Goal: Download file/media: Download file/media

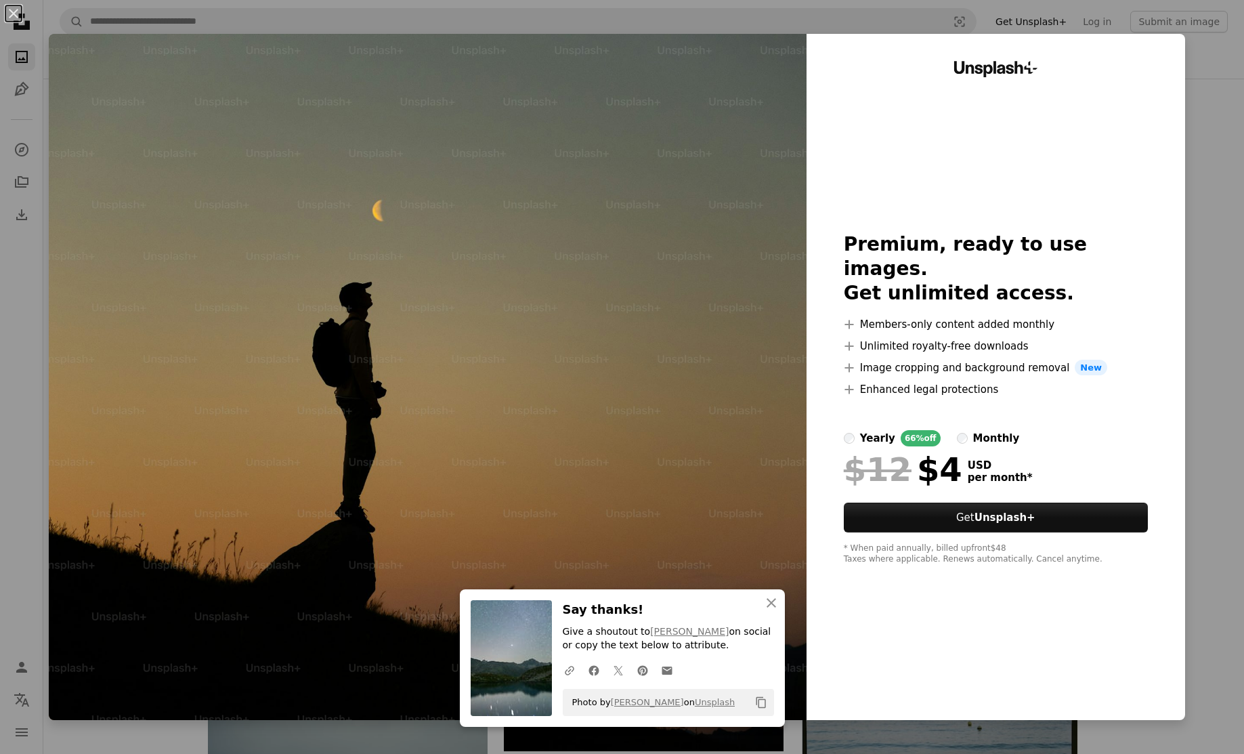
scroll to position [451, 0]
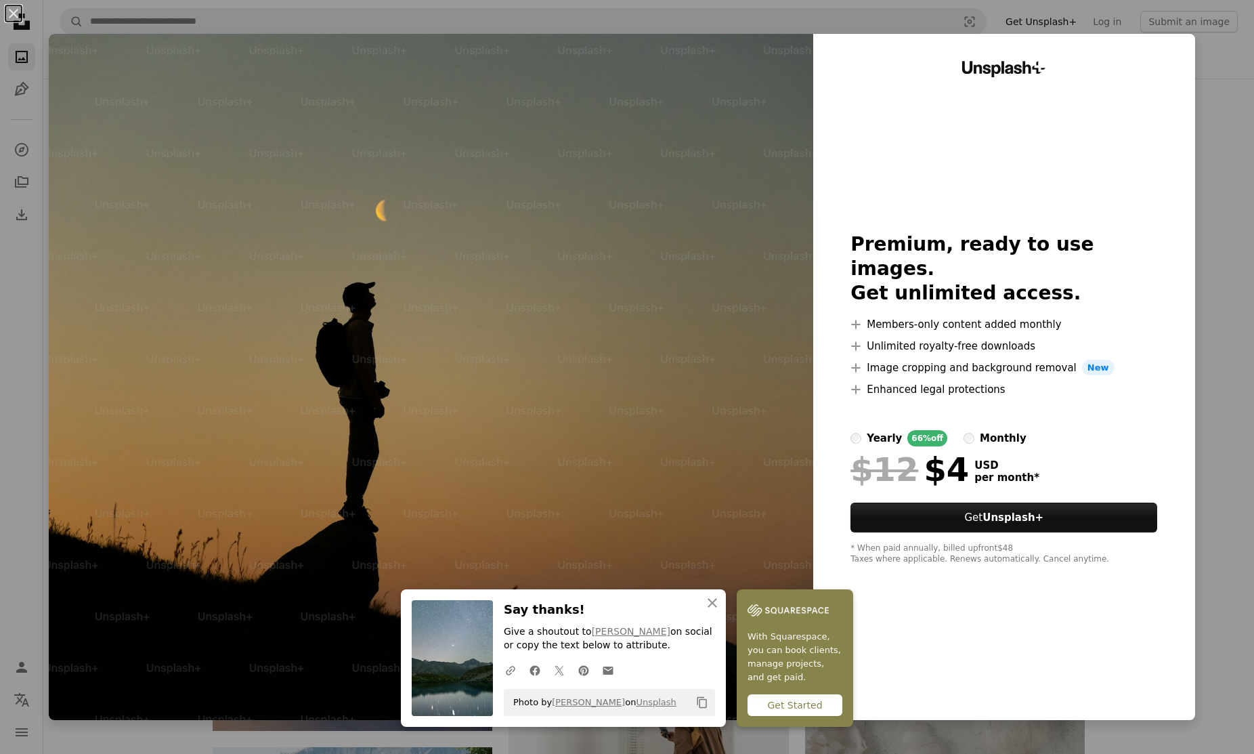
click at [1201, 125] on div "An X shape An X shape Close Say thanks! Give a shoutout to [PERSON_NAME] on soc…" at bounding box center [627, 377] width 1254 height 754
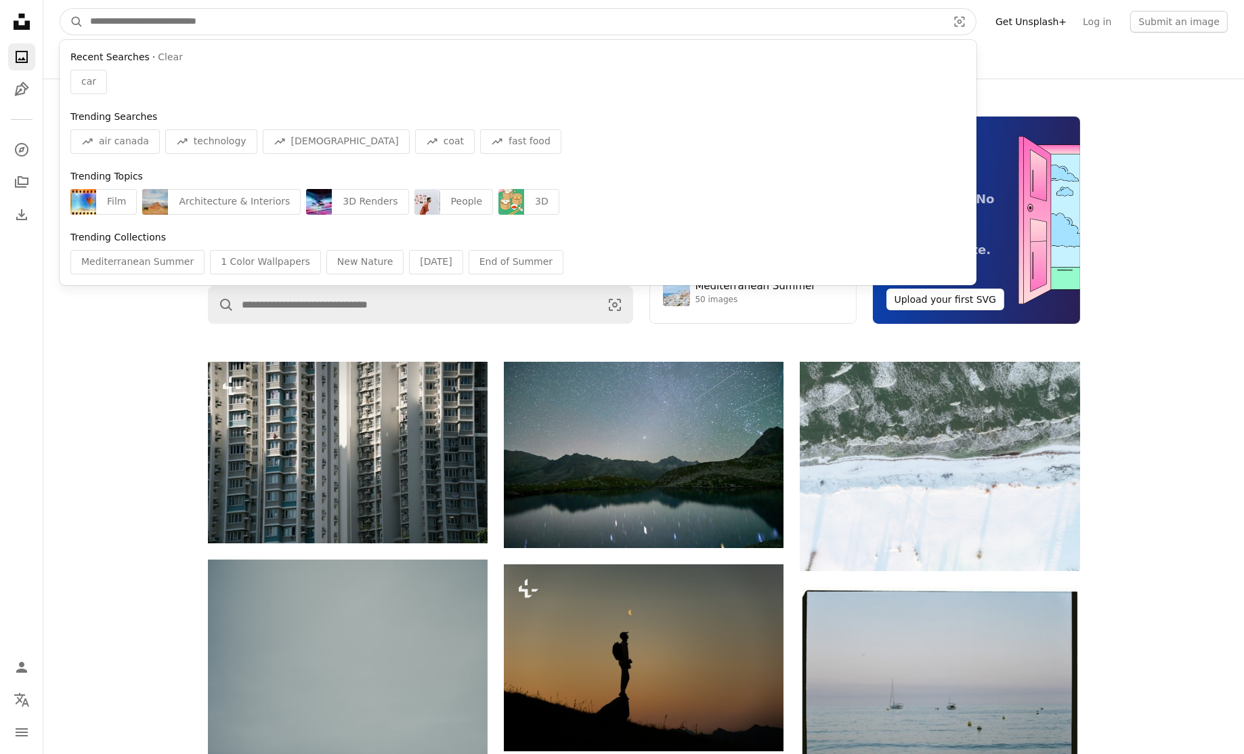
click at [228, 21] on input "Find visuals sitewide" at bounding box center [513, 22] width 860 height 26
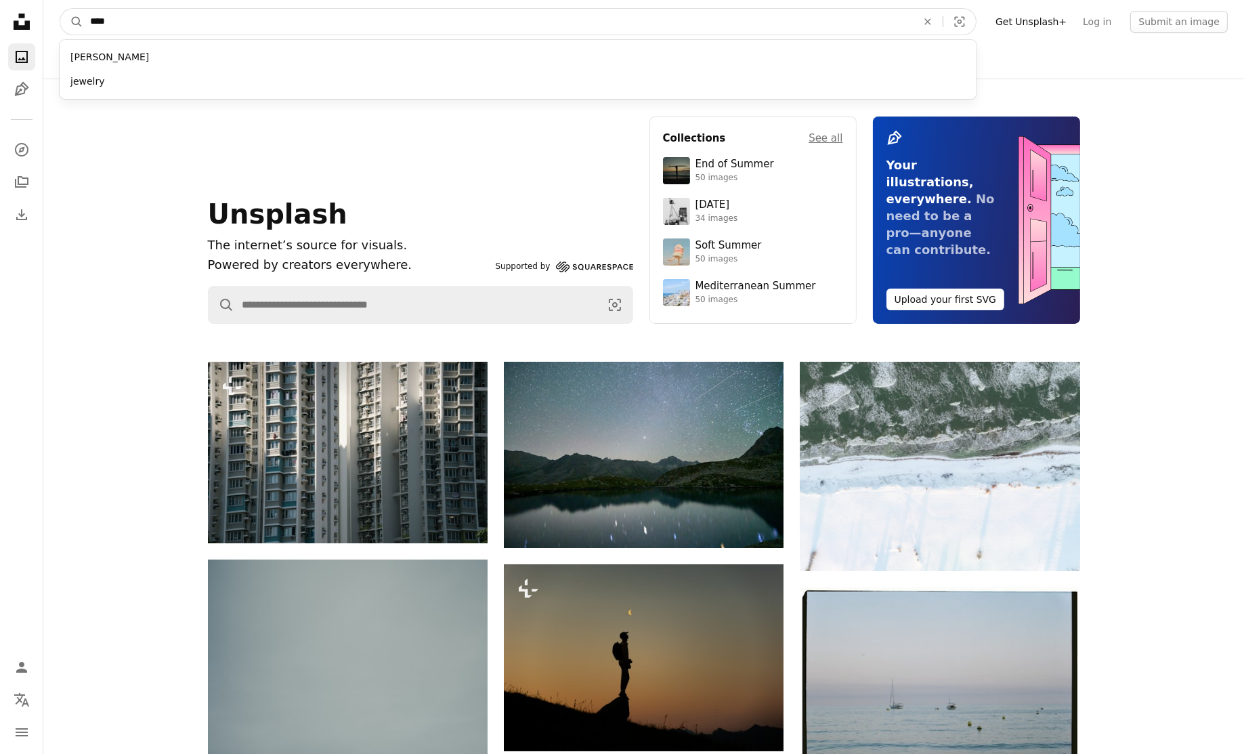
type input "****"
click at [60, 9] on button "A magnifying glass" at bounding box center [71, 22] width 23 height 26
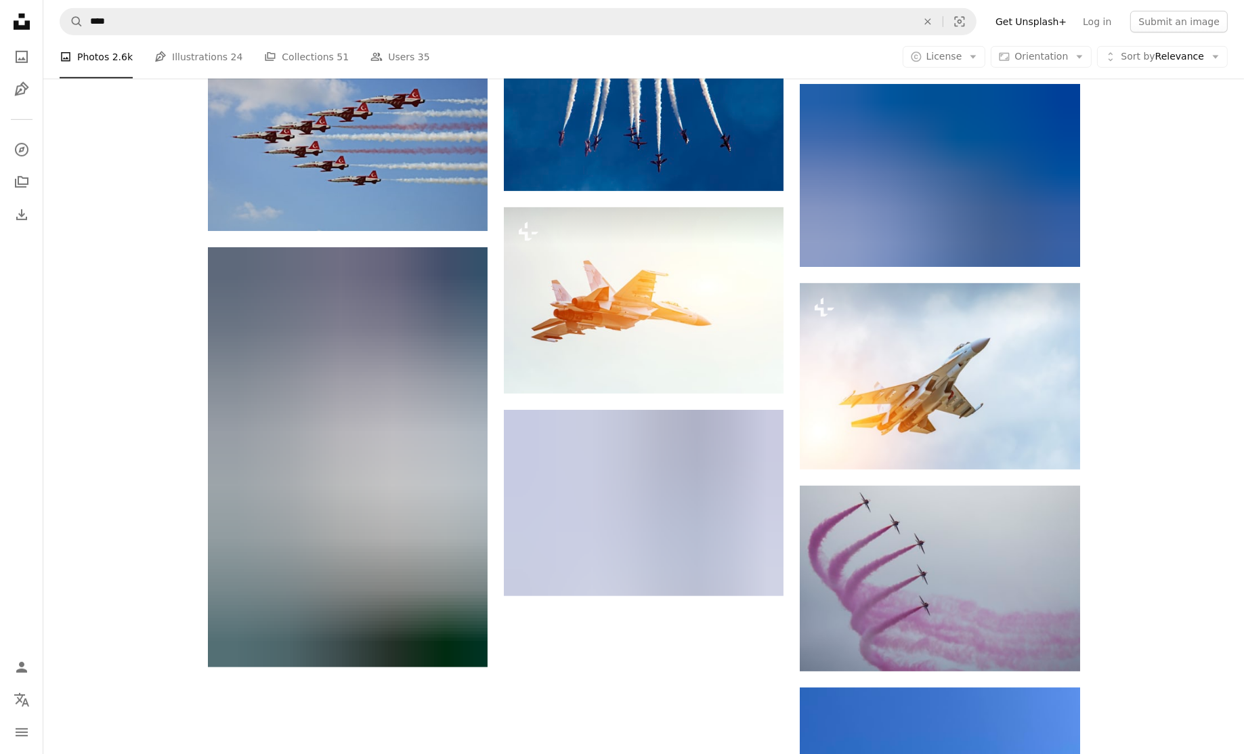
scroll to position [1398, 0]
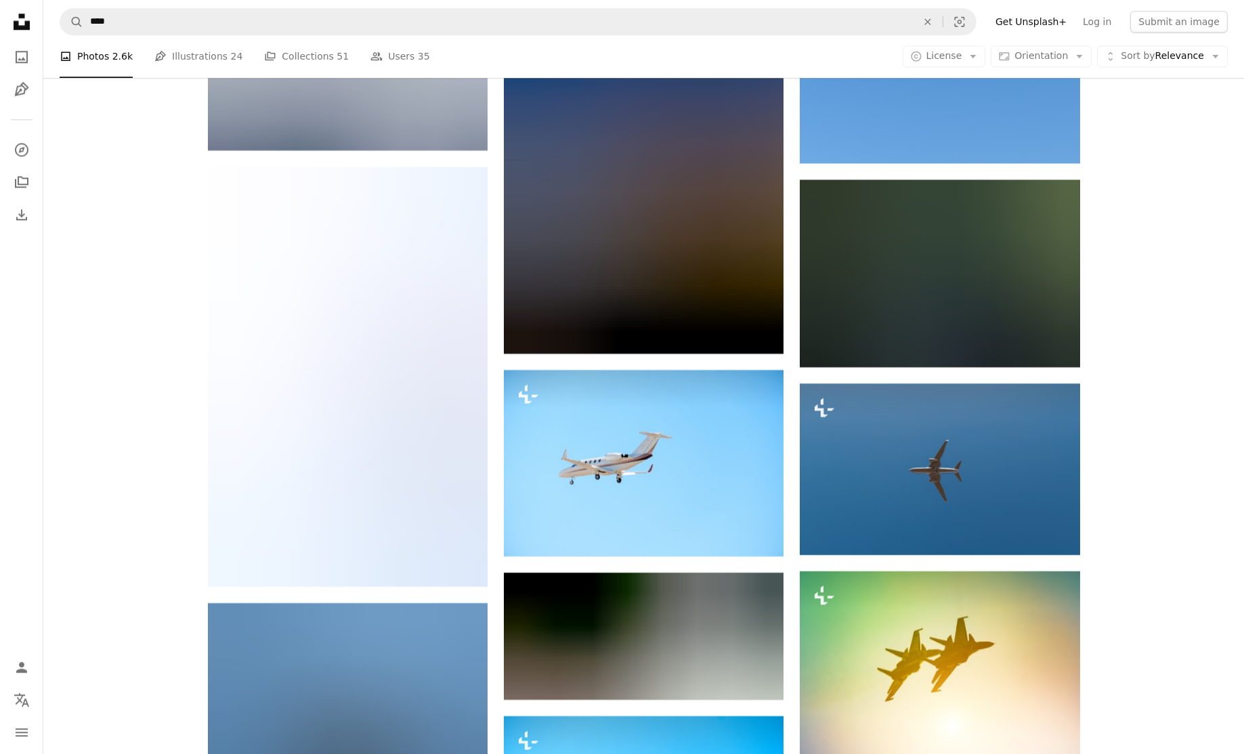
scroll to position [6188, 0]
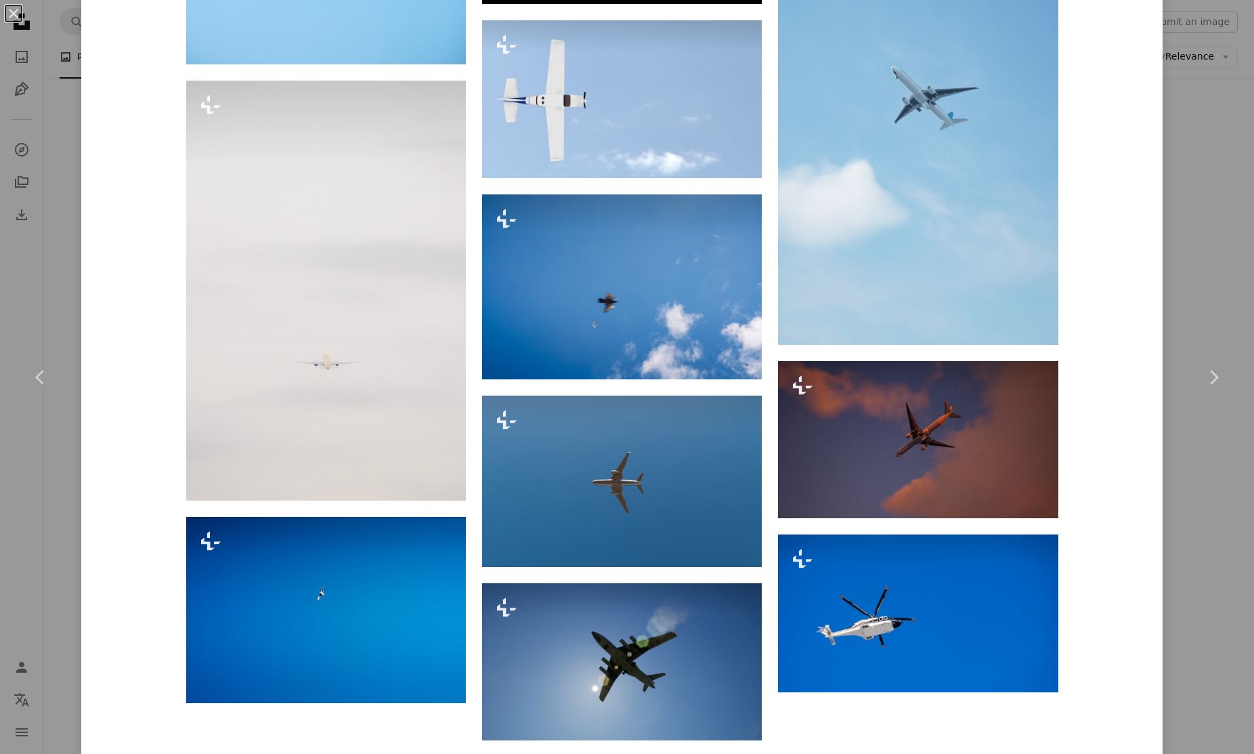
scroll to position [1651, 0]
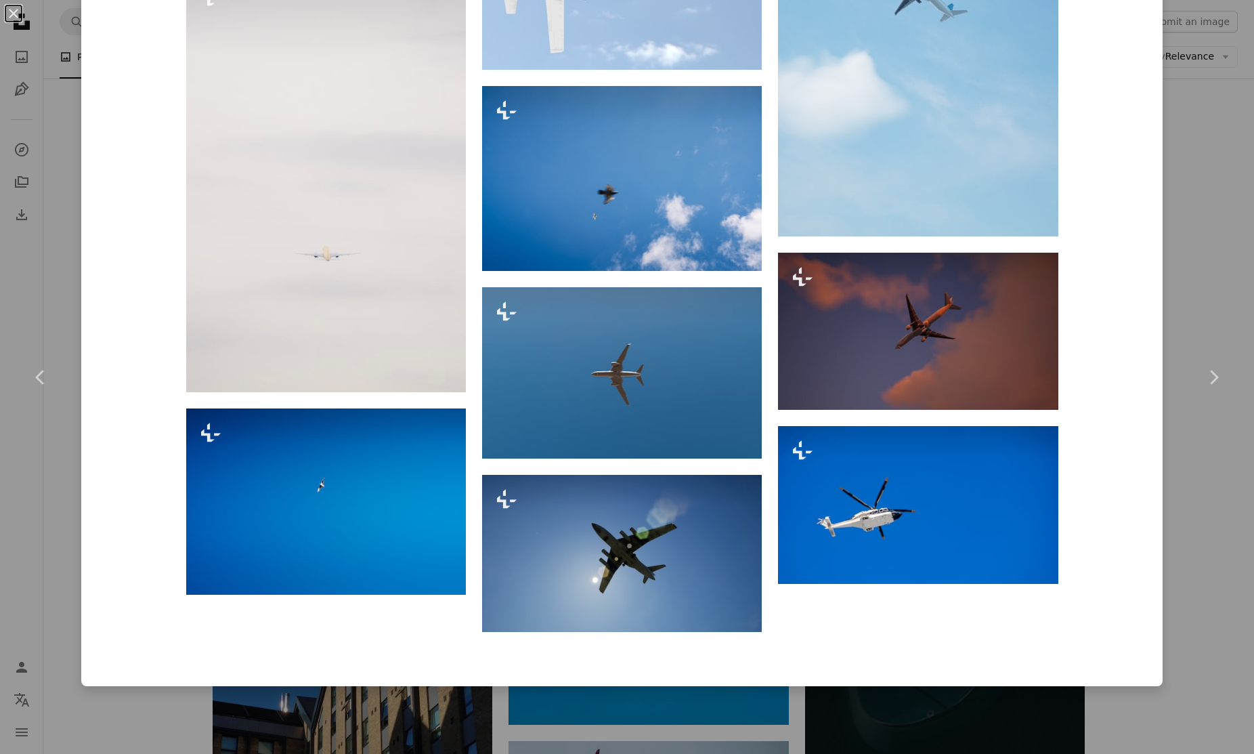
click at [920, 704] on div "An X shape Chevron left Chevron right [PERSON_NAME] For Unsplash+ A heart A plu…" at bounding box center [627, 377] width 1254 height 754
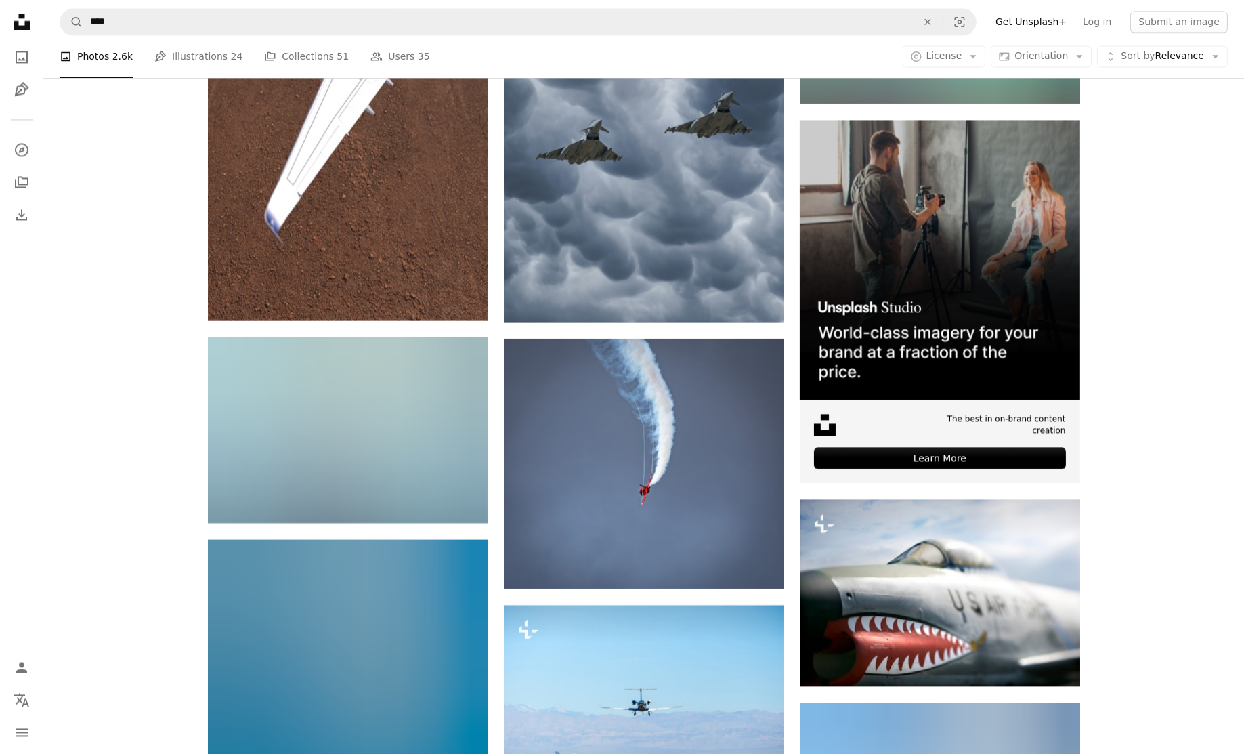
scroll to position [4928, 0]
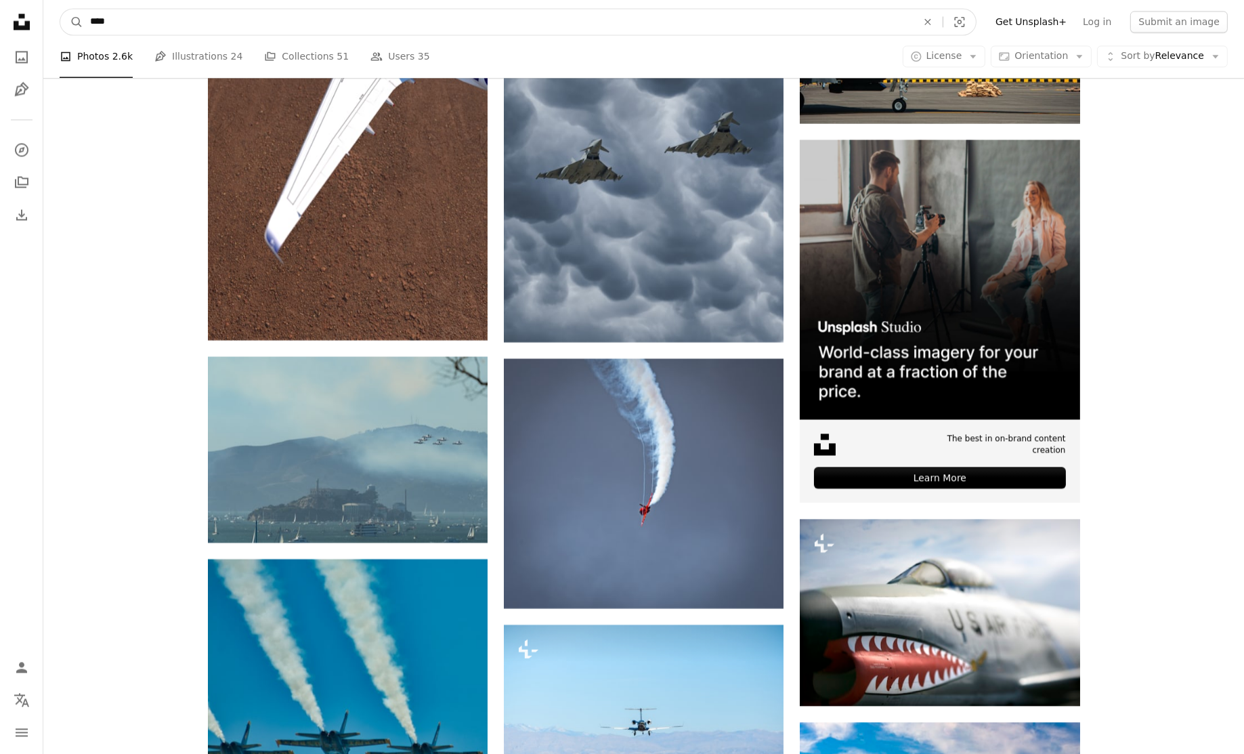
click at [151, 28] on input "****" at bounding box center [497, 22] width 829 height 26
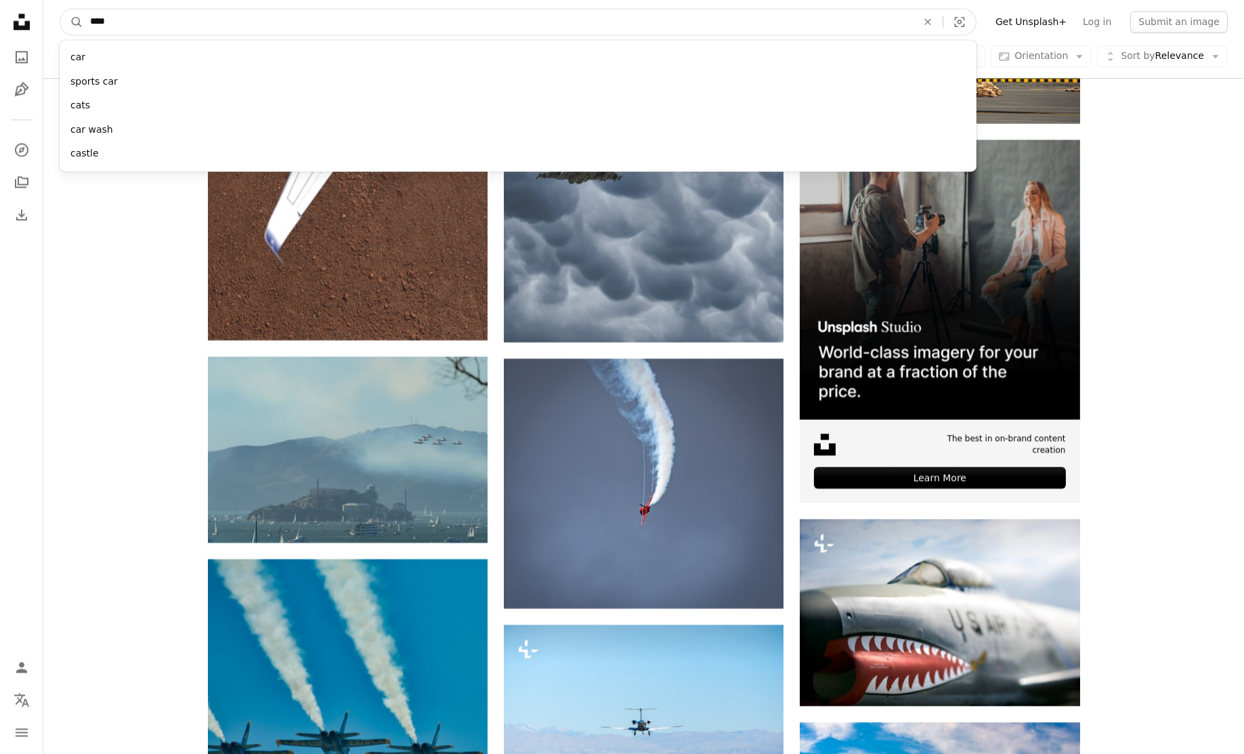
type input "****"
click at [60, 9] on button "A magnifying glass" at bounding box center [71, 22] width 23 height 26
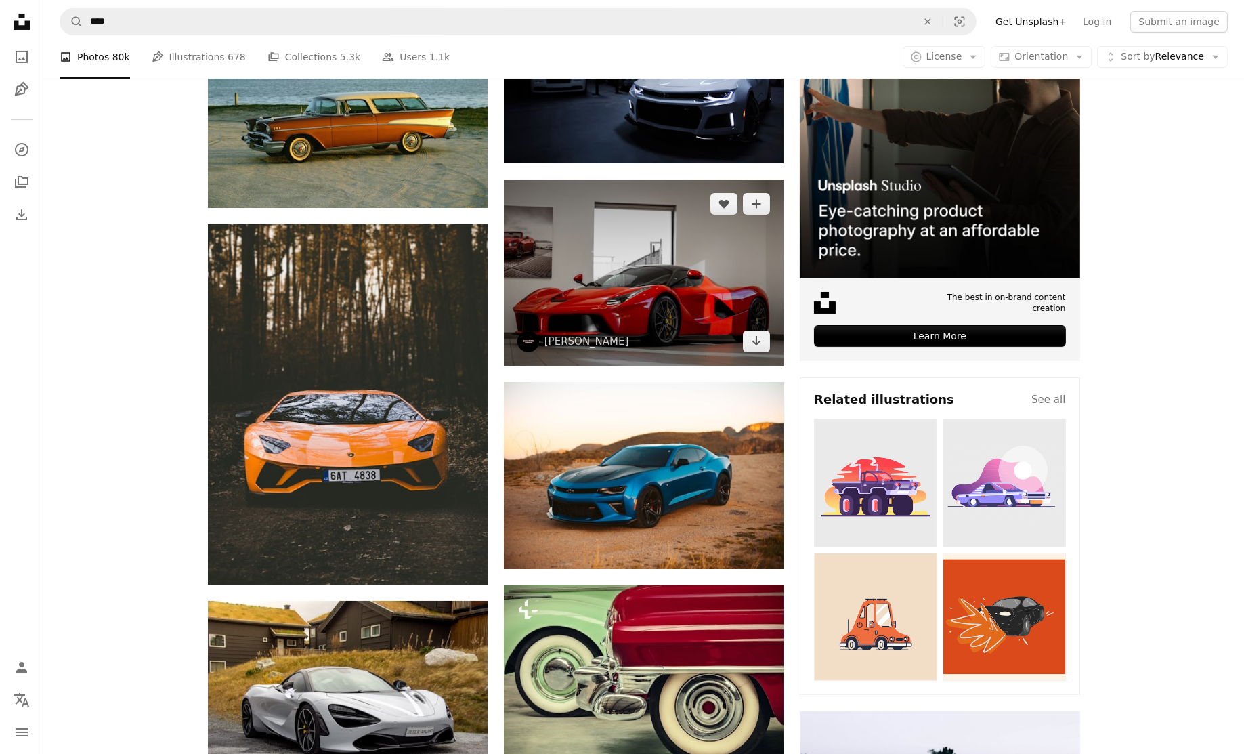
scroll to position [355, 0]
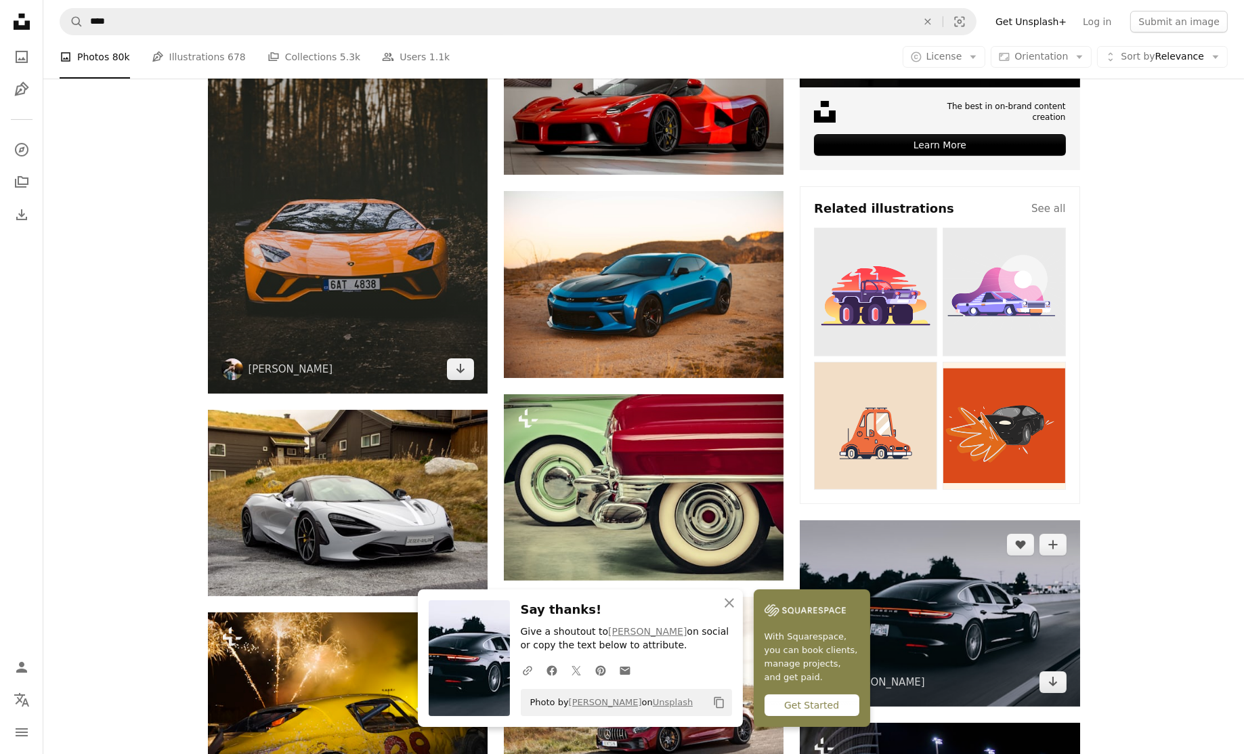
scroll to position [547, 0]
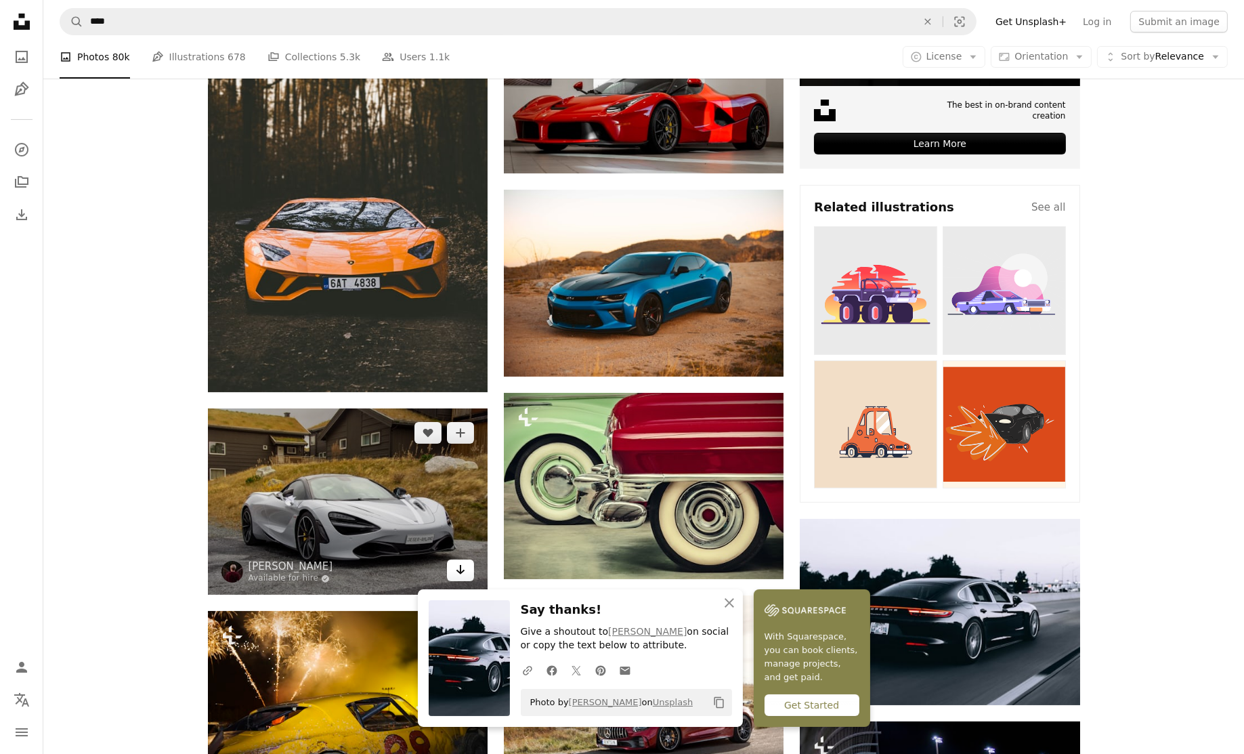
click at [461, 561] on icon "Arrow pointing down" at bounding box center [460, 569] width 11 height 16
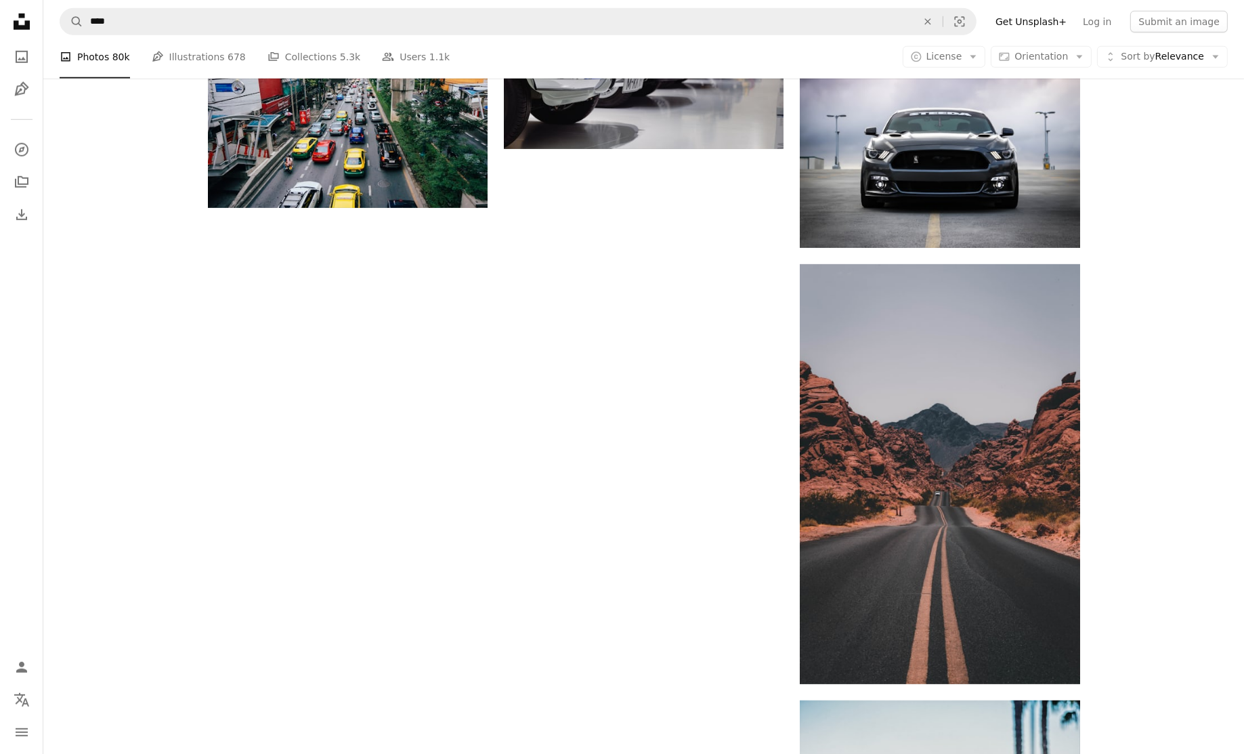
scroll to position [1927, 0]
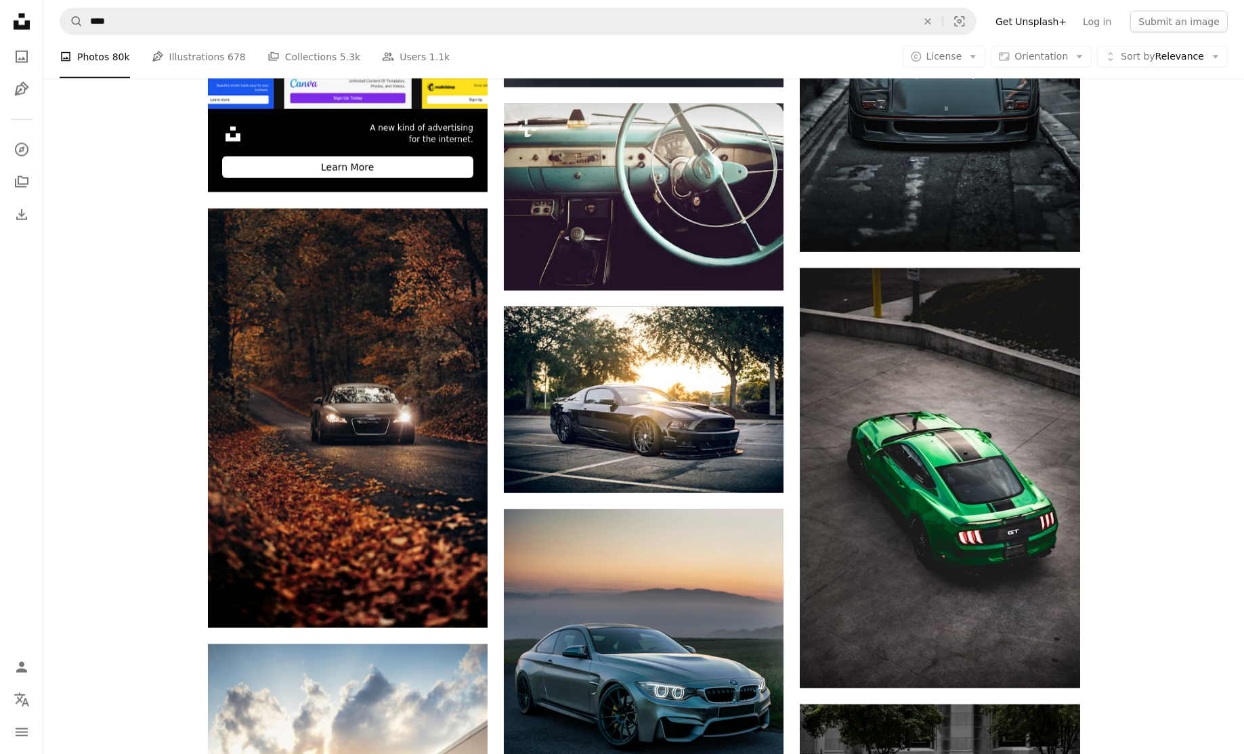
scroll to position [3415, 0]
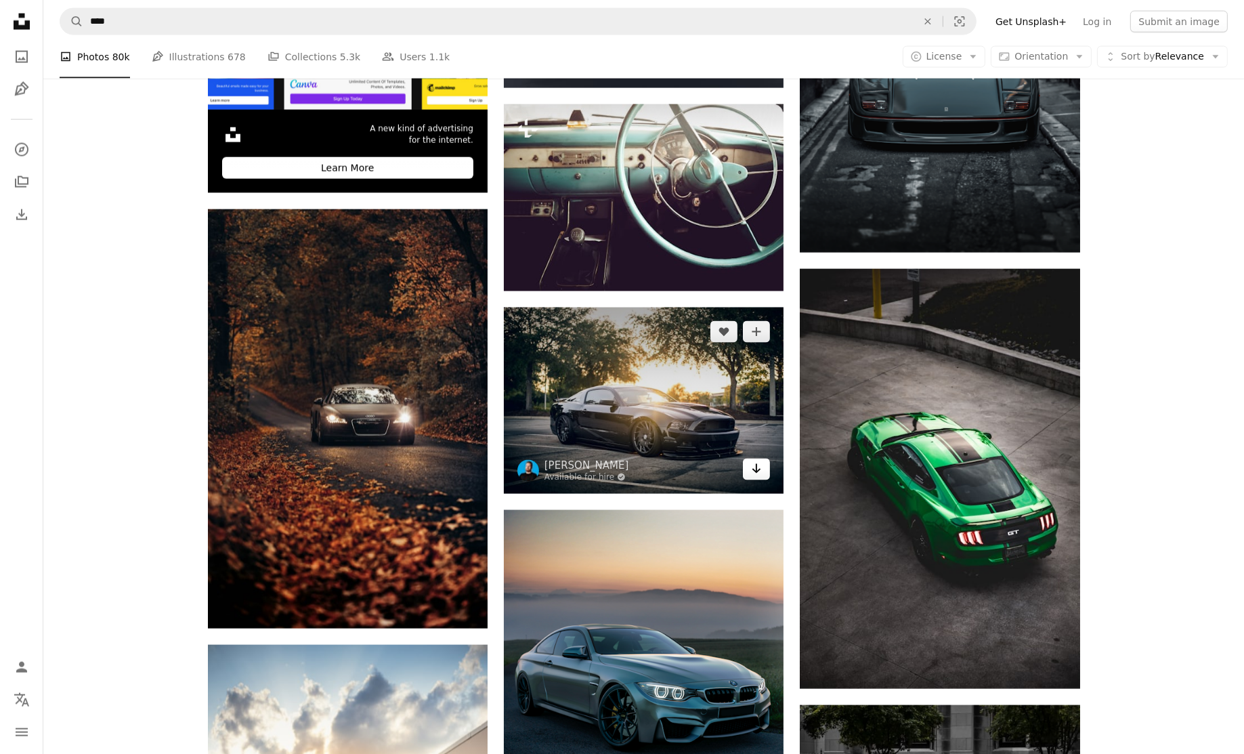
click at [756, 460] on icon "Arrow pointing down" at bounding box center [756, 468] width 11 height 16
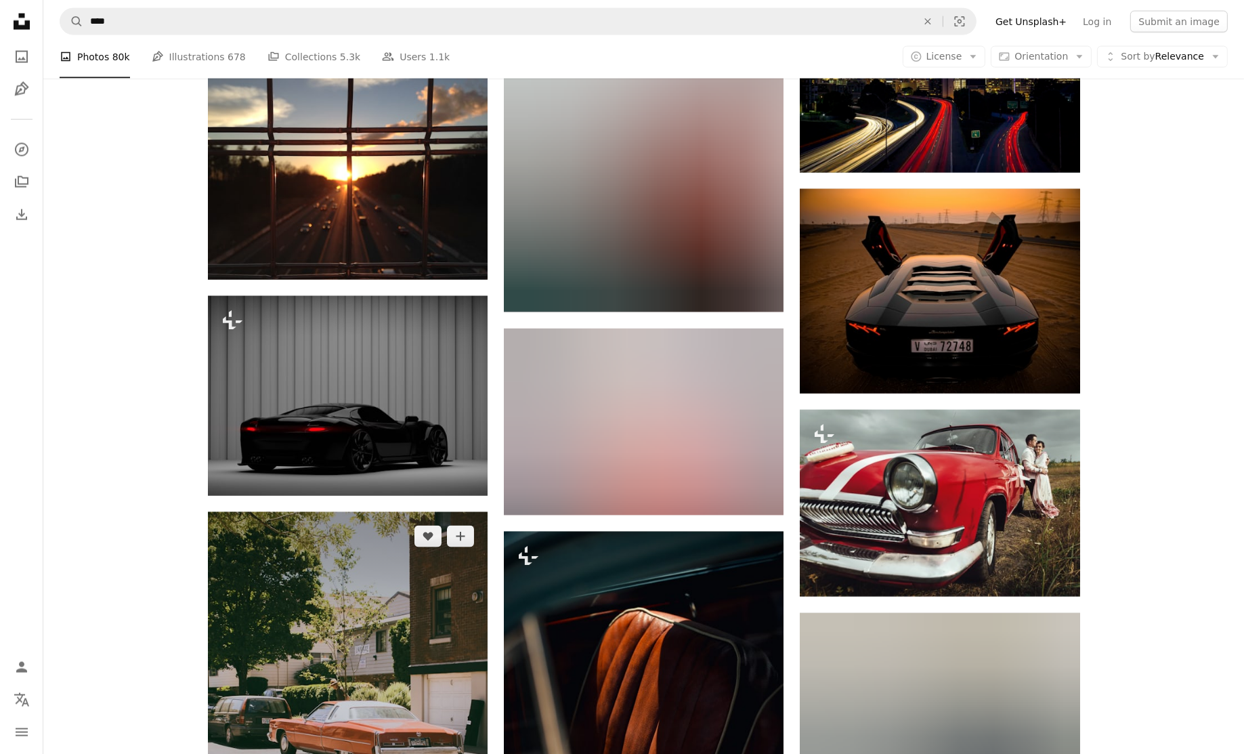
scroll to position [12206, 0]
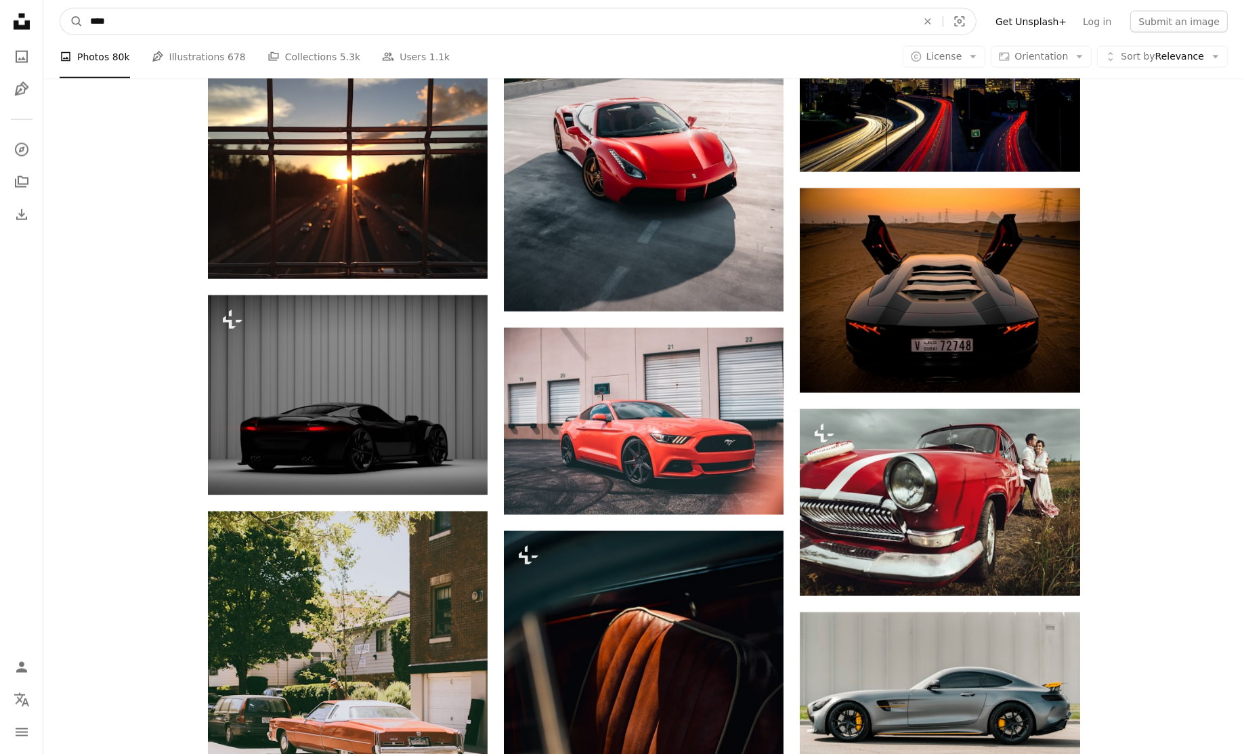
click at [181, 27] on input "****" at bounding box center [497, 22] width 829 height 26
type input "********"
click at [60, 9] on button "A magnifying glass" at bounding box center [71, 22] width 23 height 26
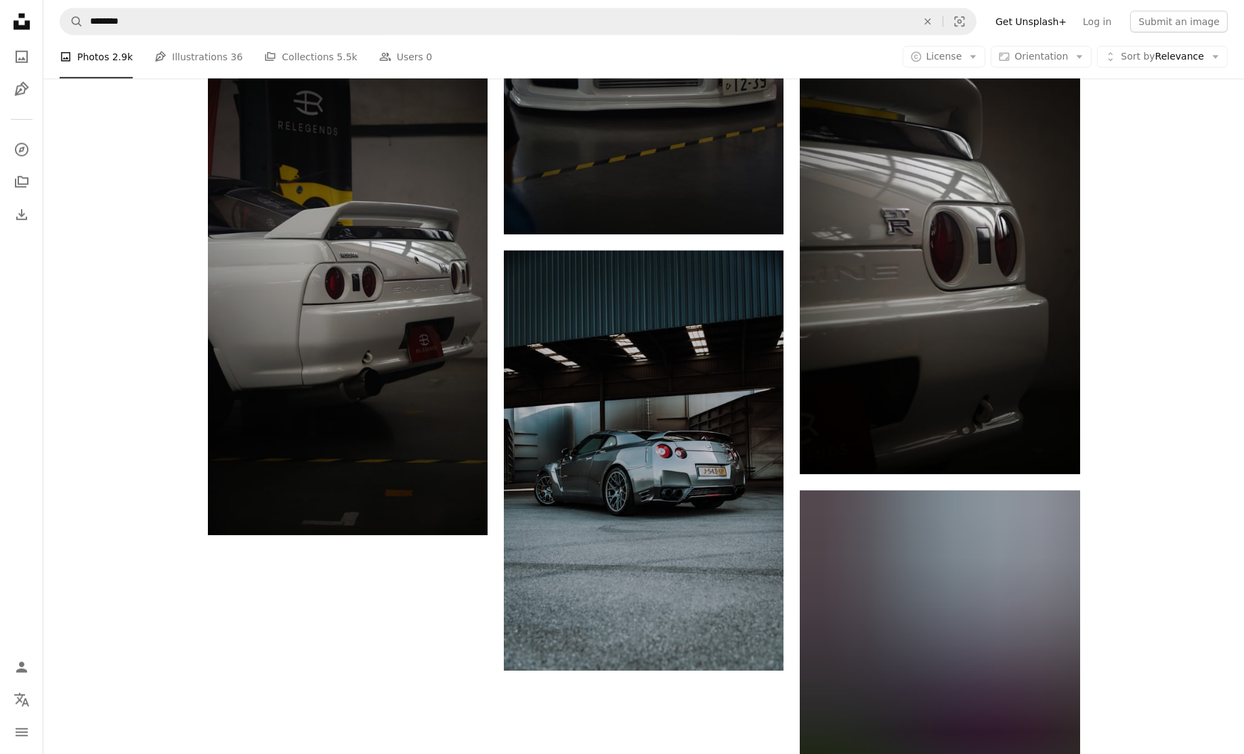
scroll to position [2152, 0]
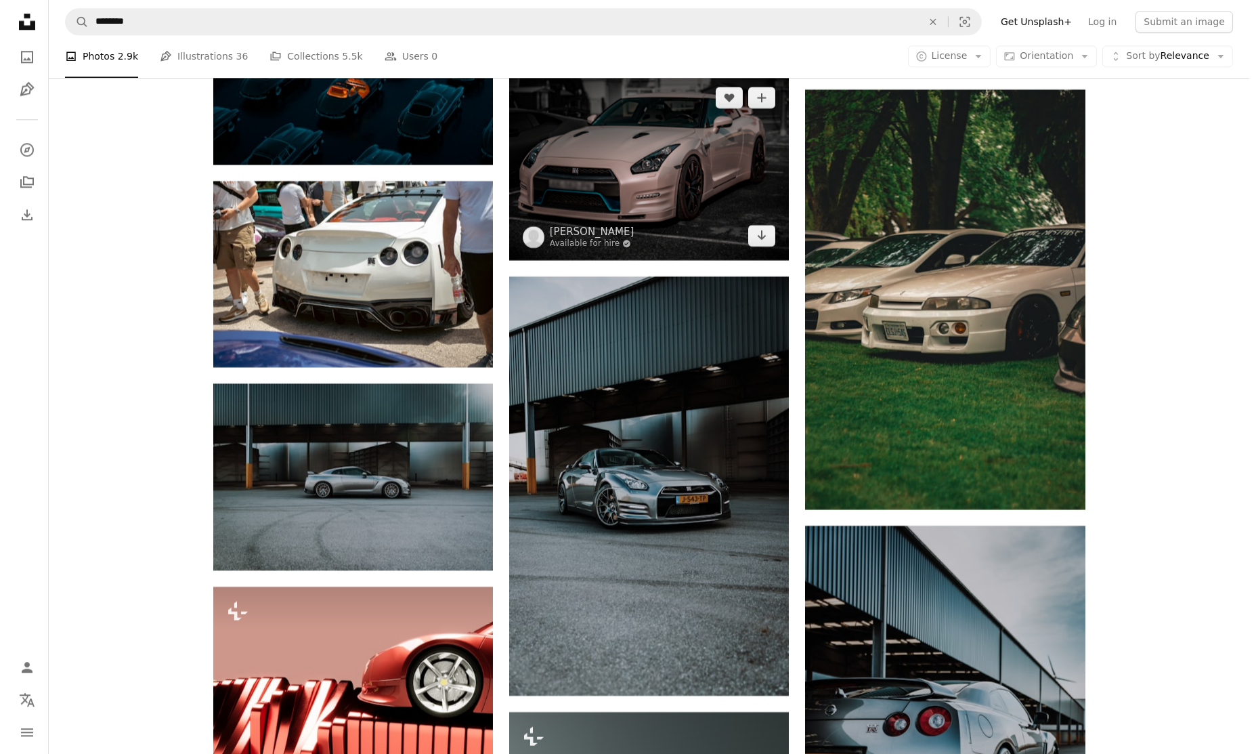
scroll to position [5991, 0]
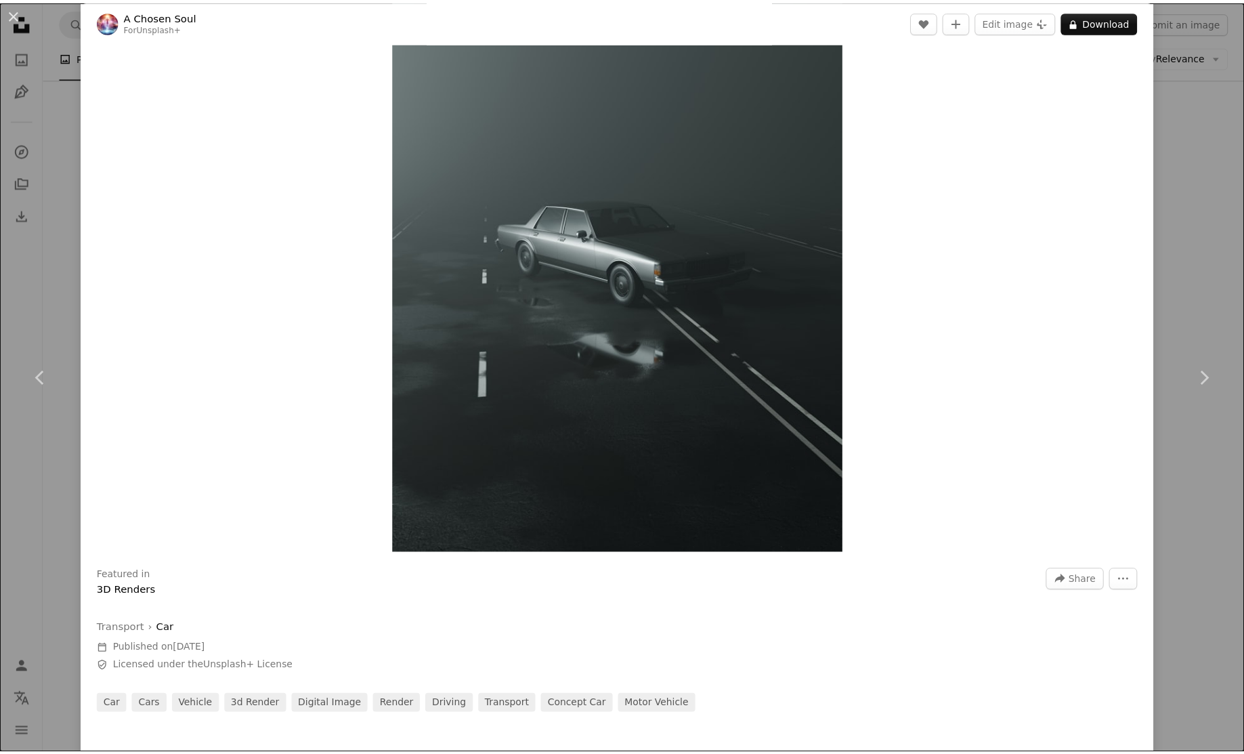
scroll to position [802, 0]
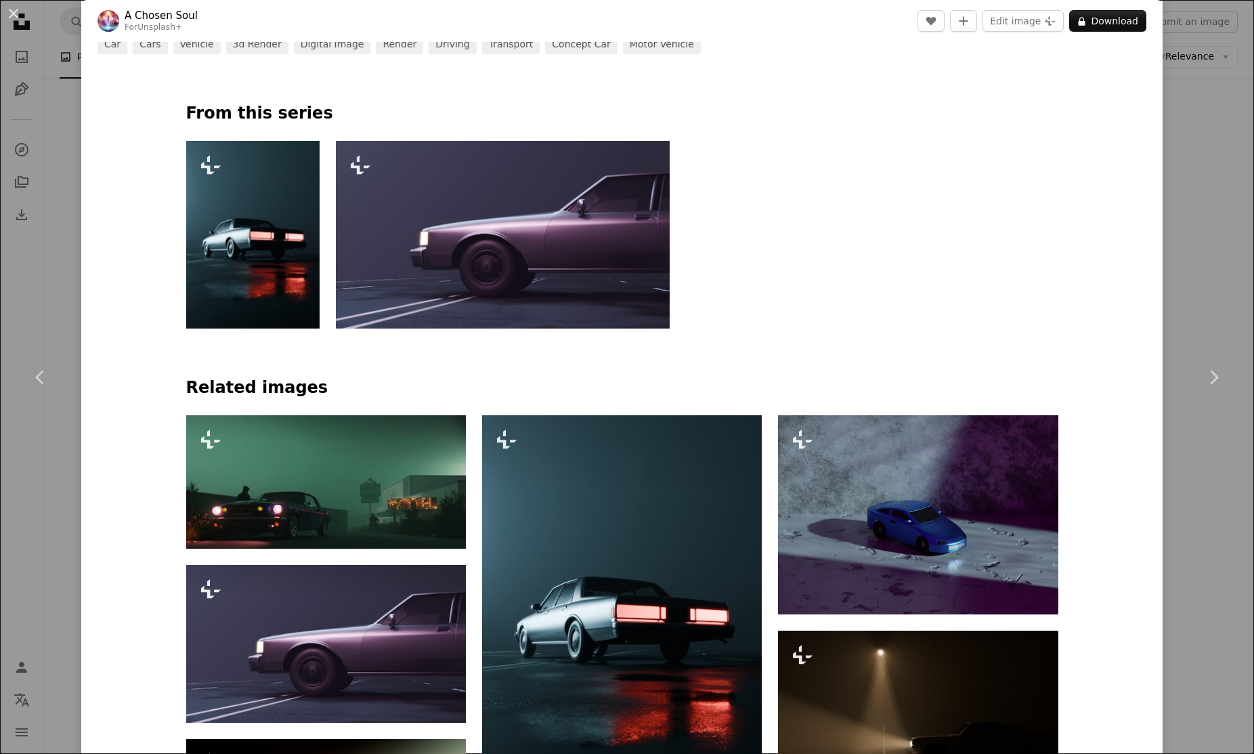
click at [1194, 91] on div "An X shape Chevron left Chevron right A Chosen Soul For Unsplash+ A heart A plu…" at bounding box center [627, 377] width 1254 height 754
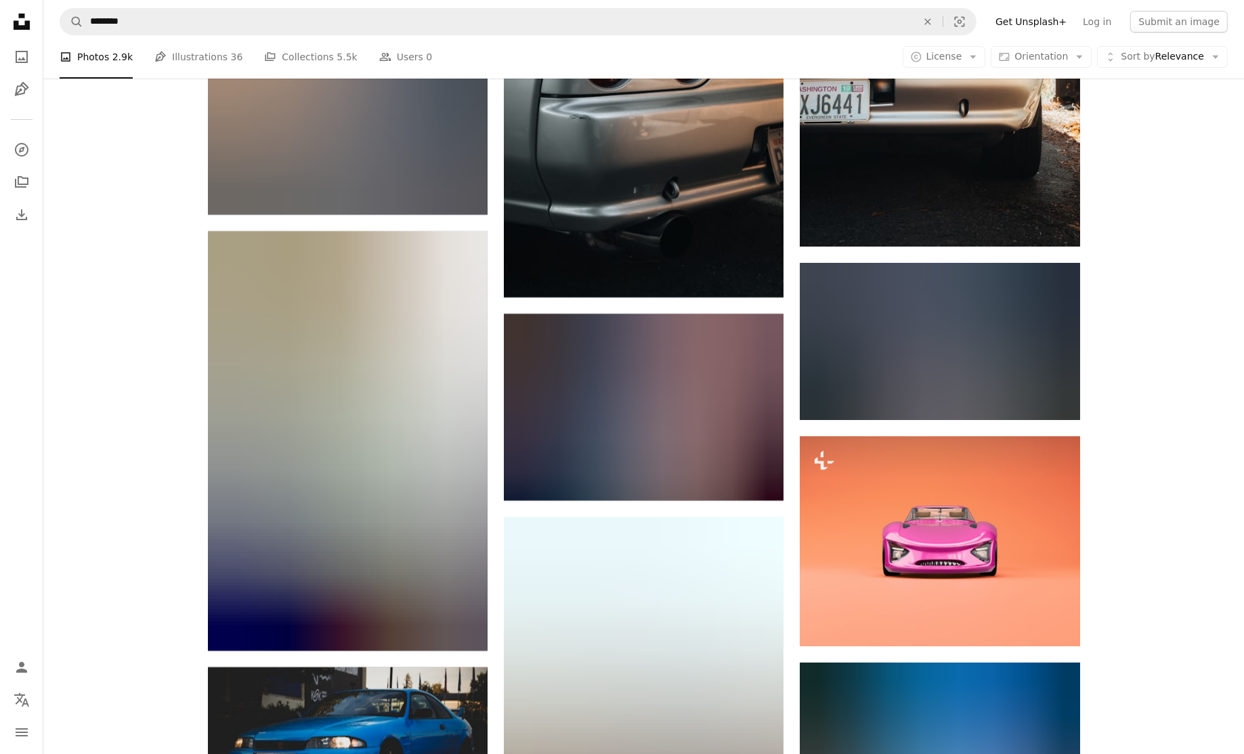
scroll to position [8814, 0]
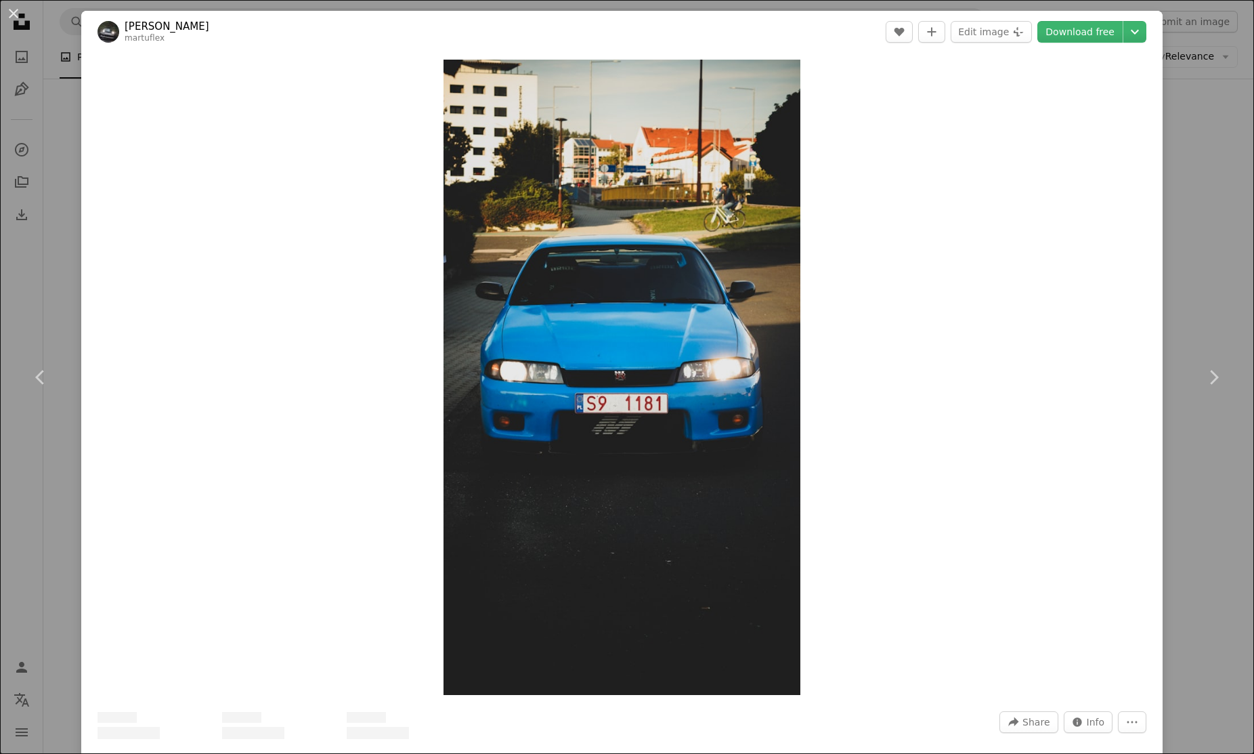
click at [919, 530] on div "Zoom in" at bounding box center [621, 377] width 1081 height 649
click at [66, 357] on link "Chevron left" at bounding box center [40, 377] width 81 height 130
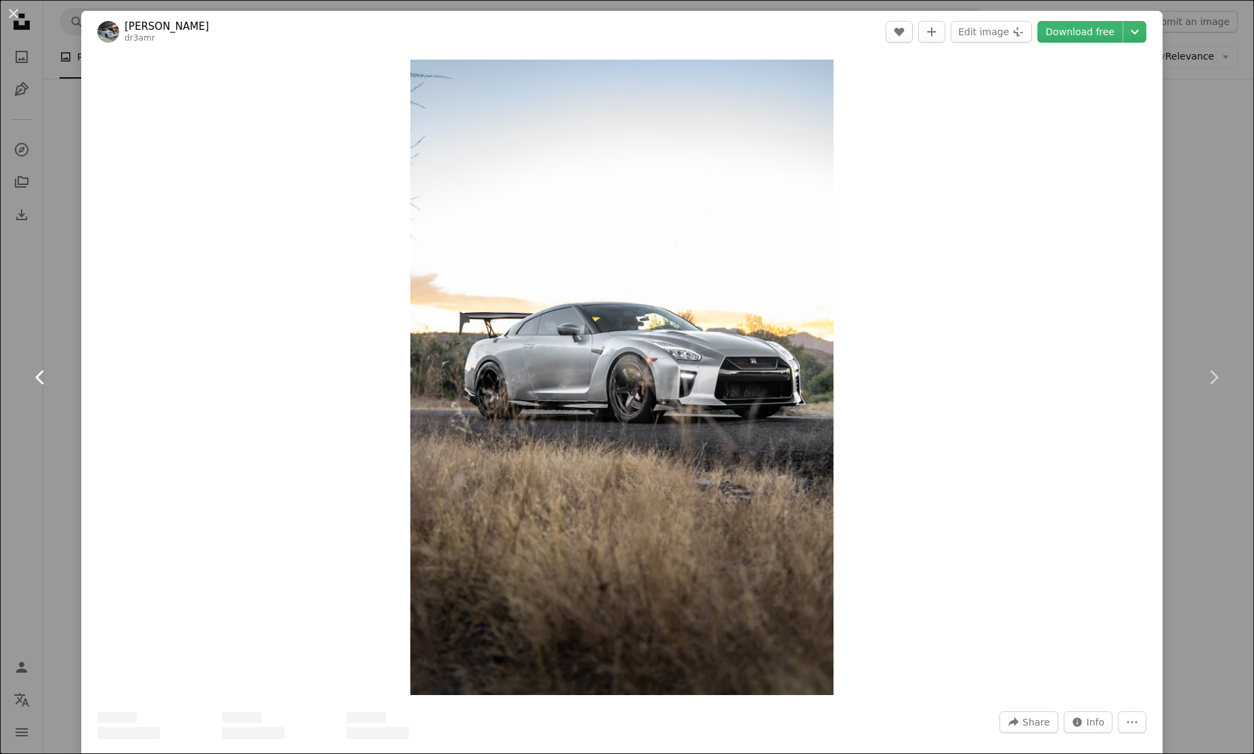
click at [66, 357] on link "Chevron left" at bounding box center [40, 377] width 81 height 130
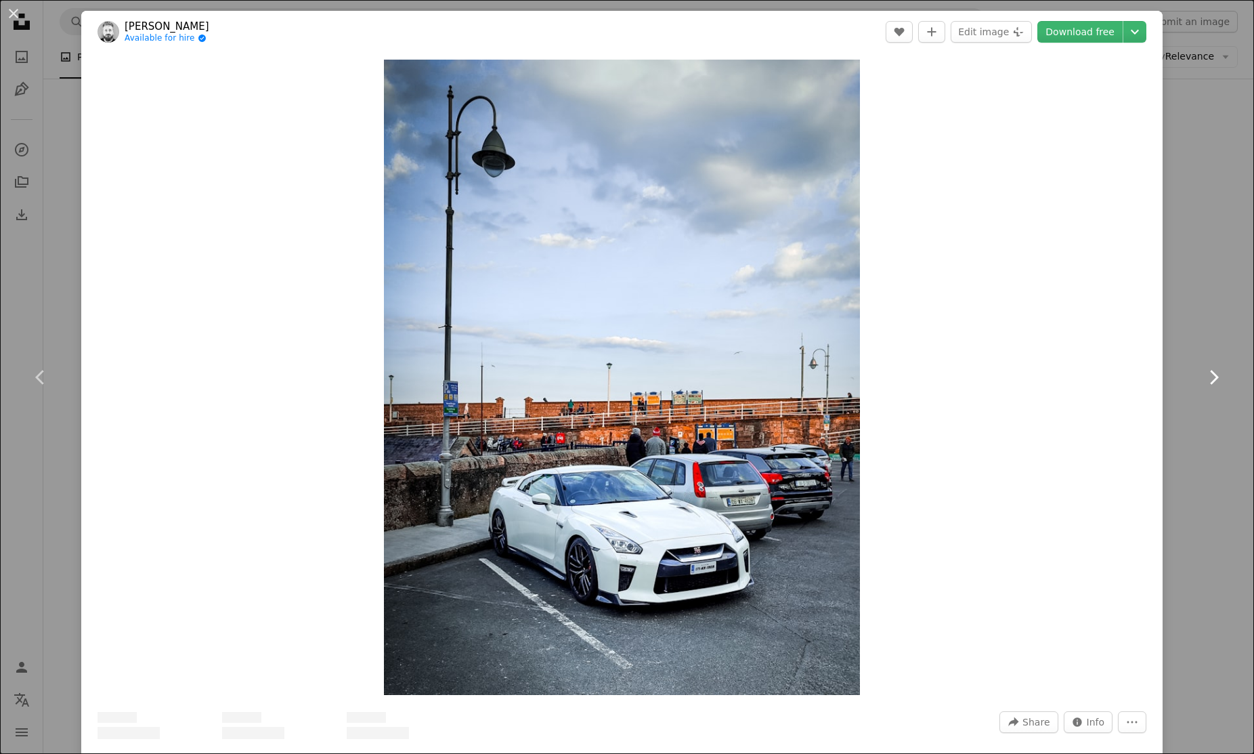
click at [1204, 383] on icon "Chevron right" at bounding box center [1214, 377] width 22 height 22
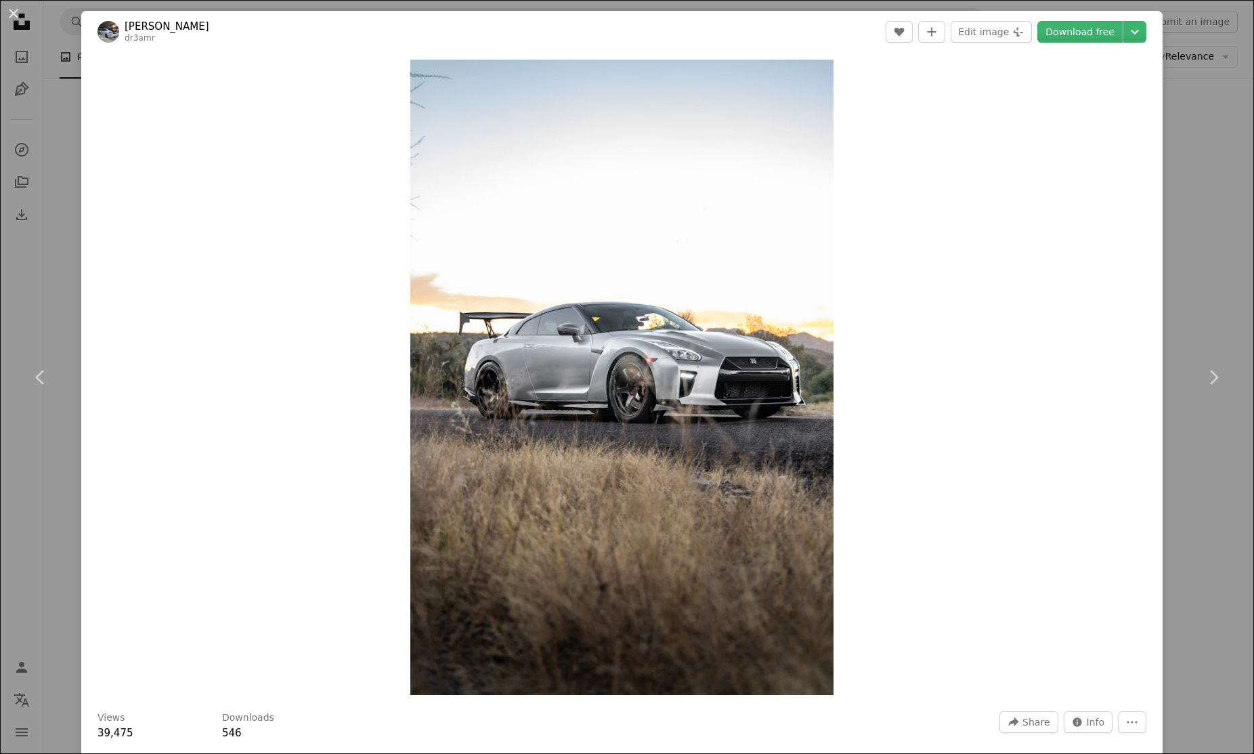
click at [1191, 195] on div "An X shape Chevron left Chevron right [PERSON_NAME] dr3amr A heart A plus sign …" at bounding box center [627, 377] width 1254 height 754
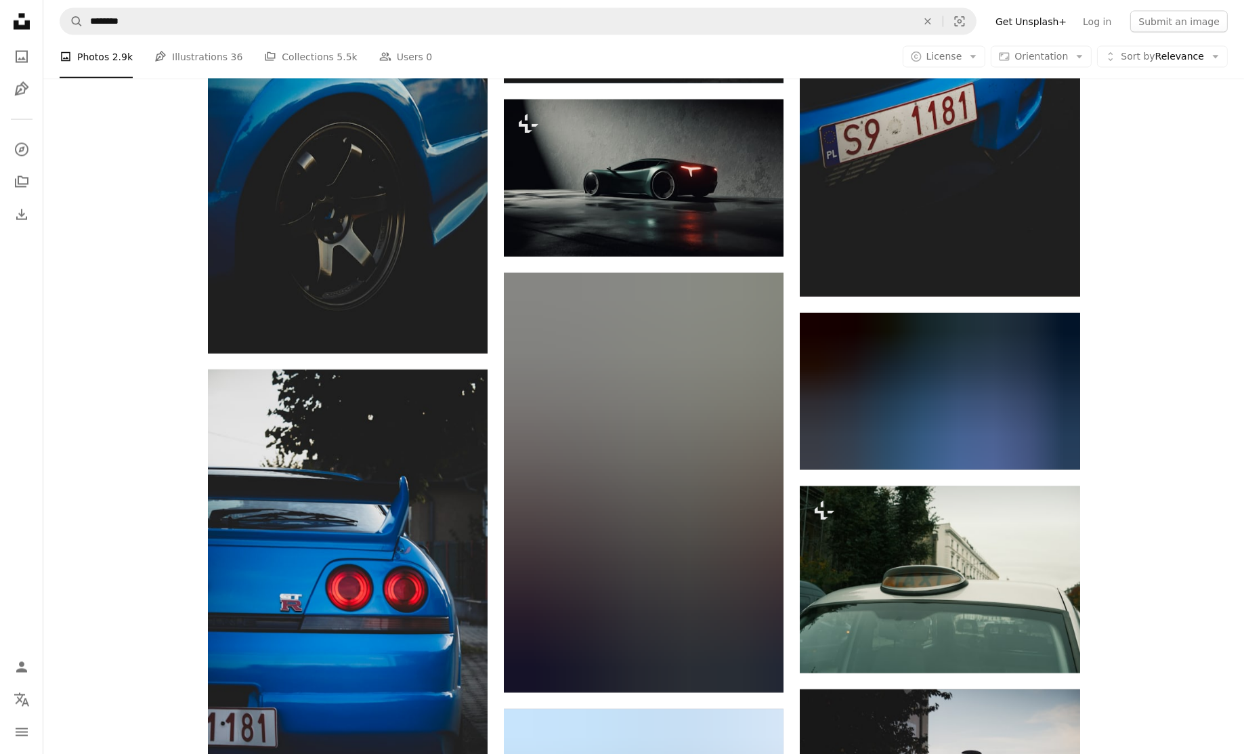
scroll to position [12840, 0]
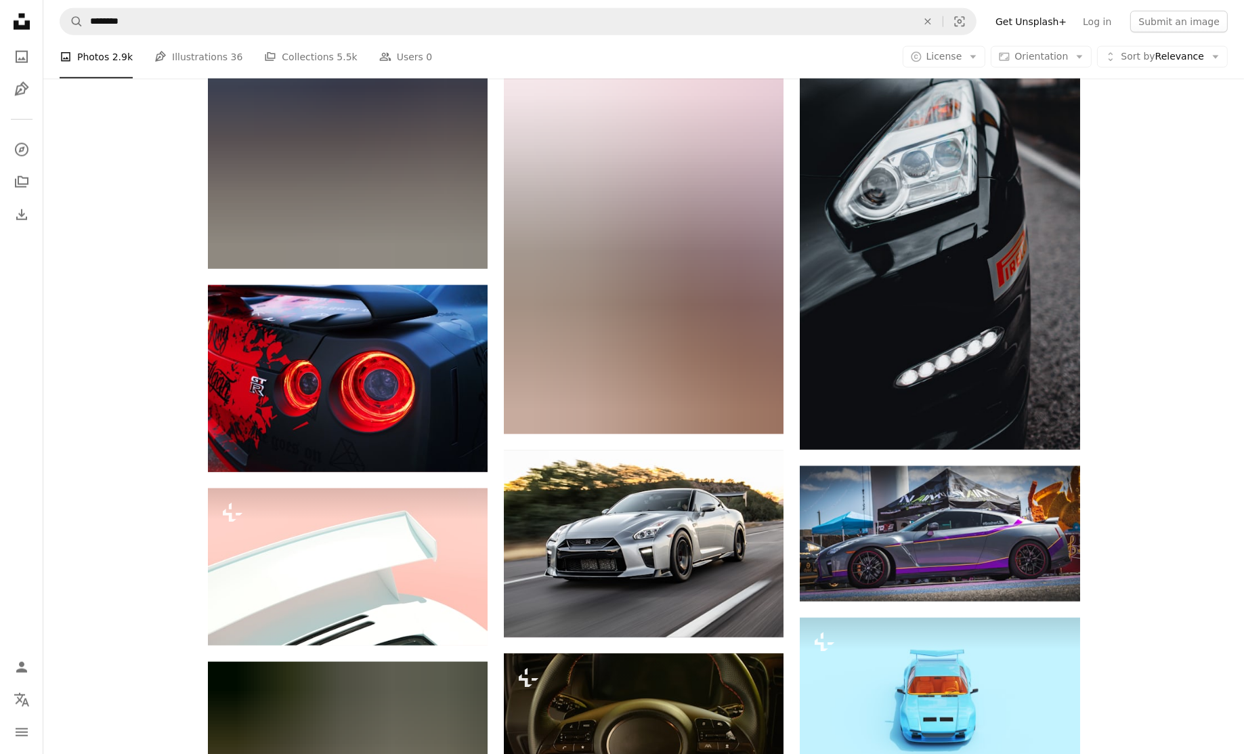
scroll to position [20282, 0]
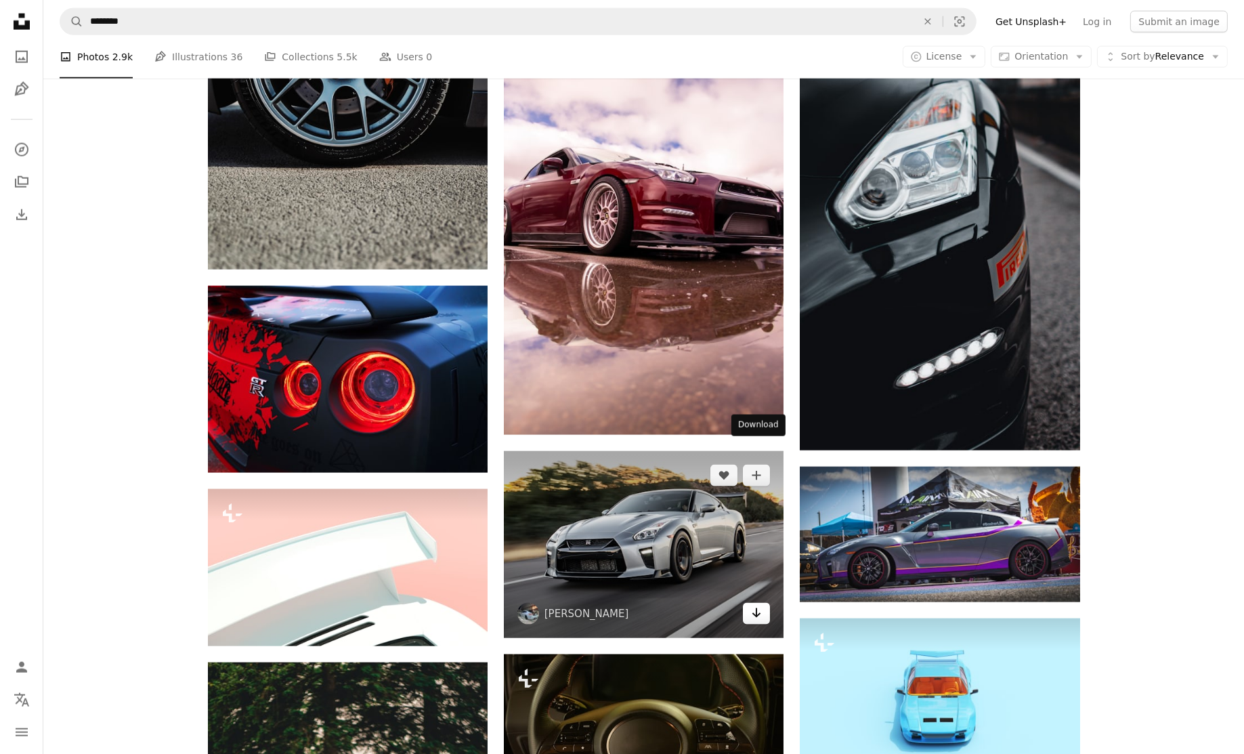
click at [759, 605] on icon "Arrow pointing down" at bounding box center [756, 613] width 11 height 16
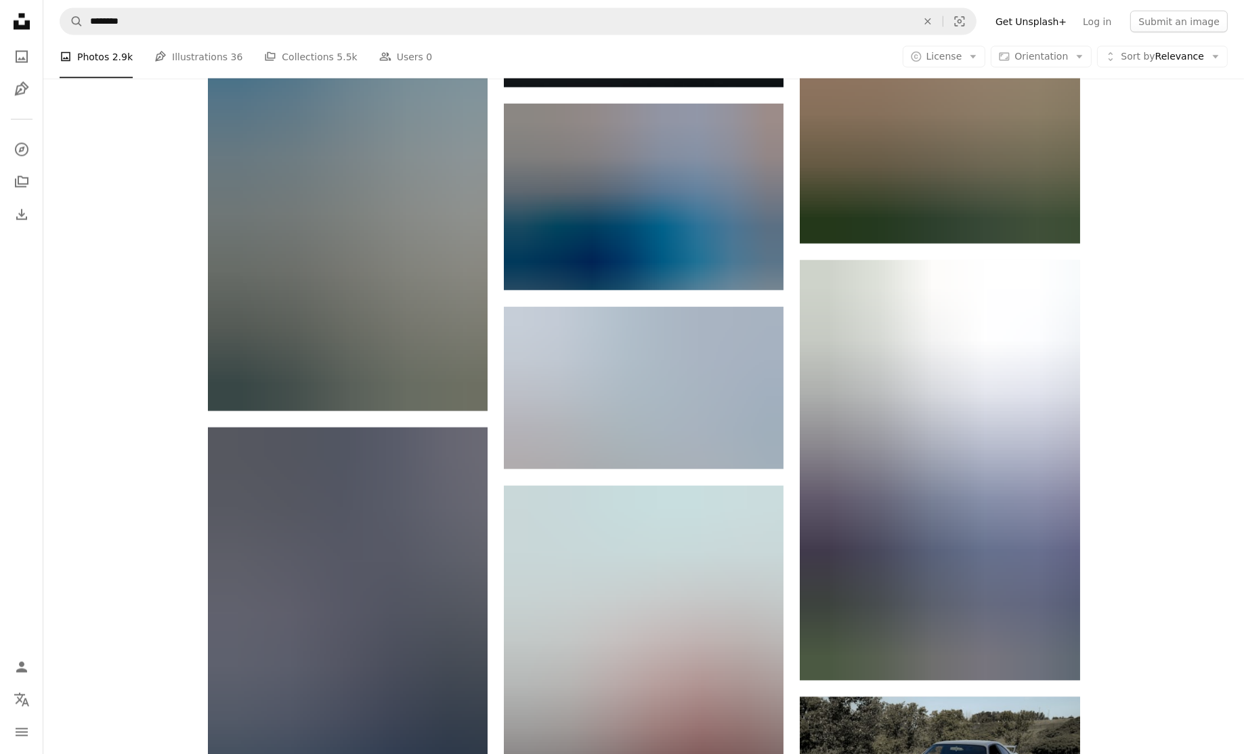
scroll to position [21423, 0]
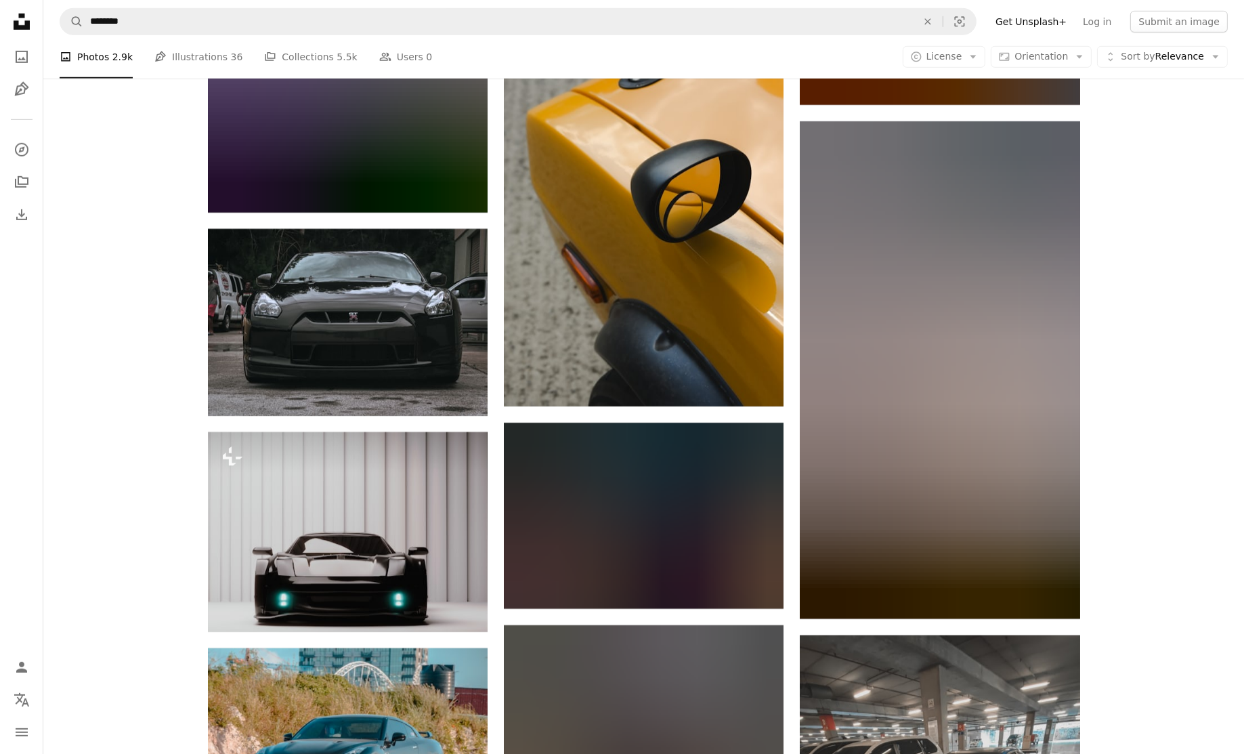
scroll to position [27615, 0]
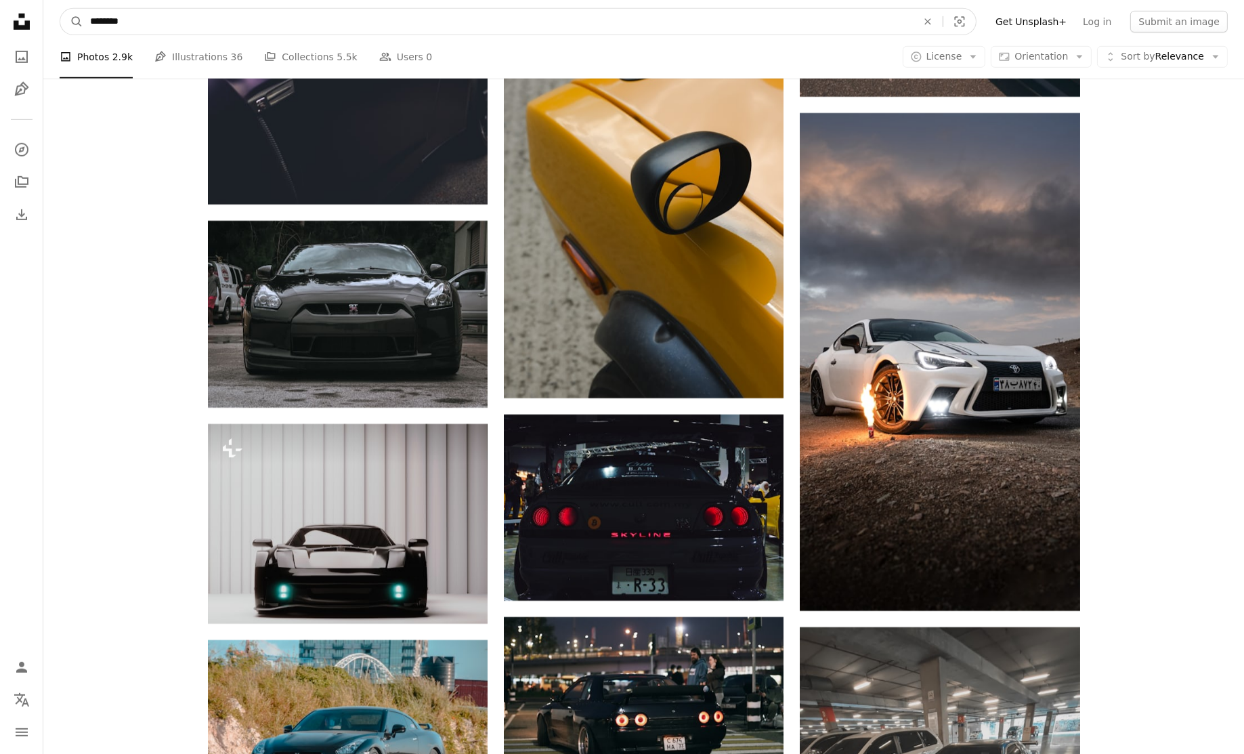
click at [177, 28] on input "********" at bounding box center [497, 22] width 829 height 26
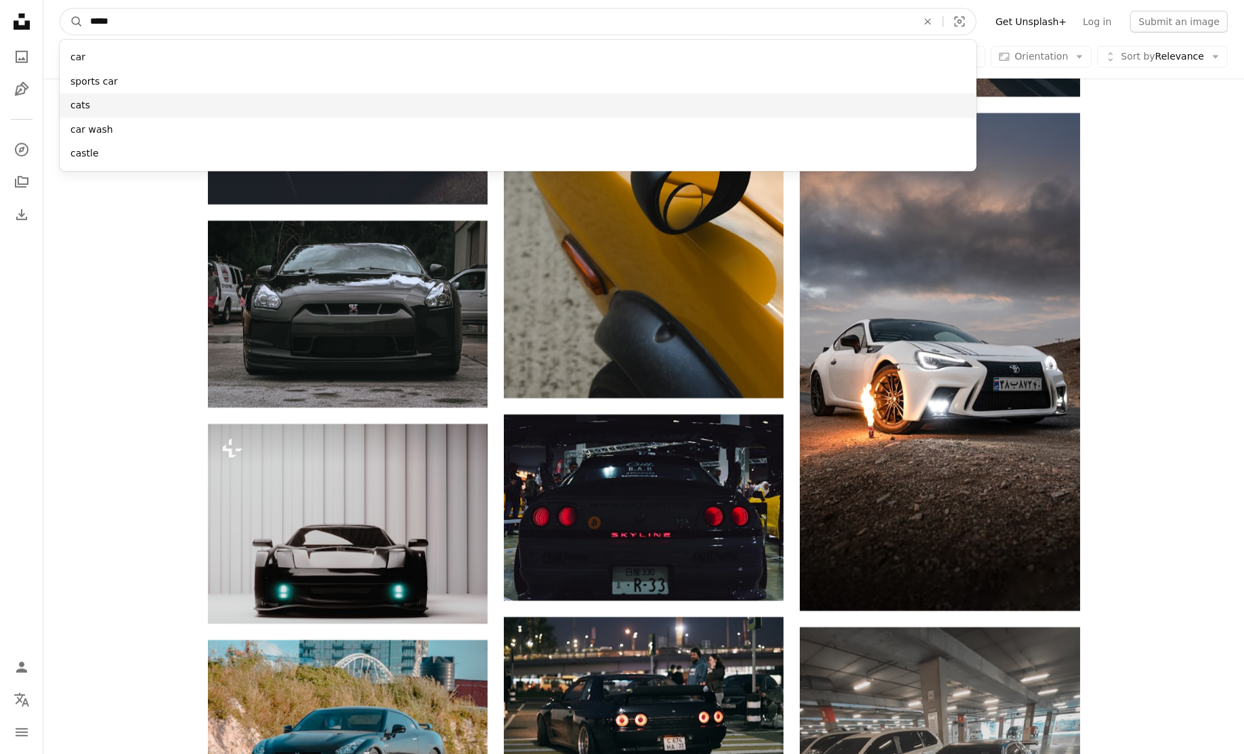
type input "****"
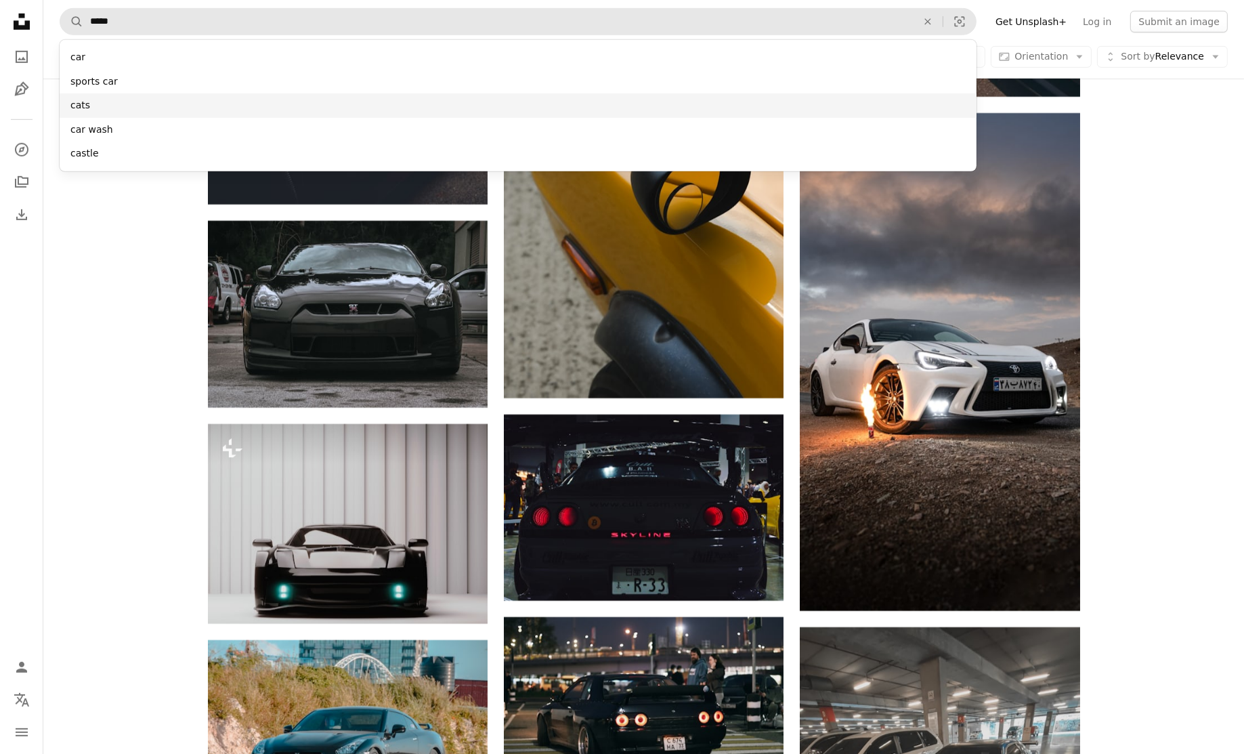
click at [87, 95] on div "cats" at bounding box center [518, 105] width 917 height 24
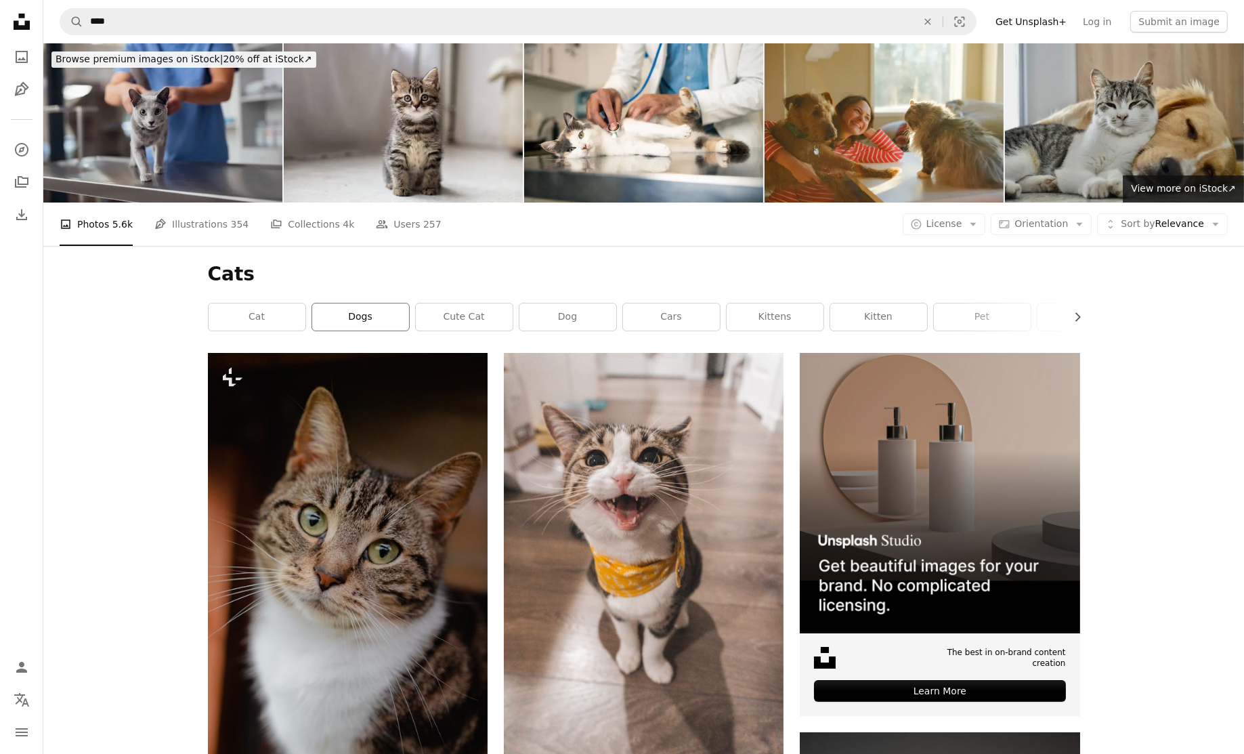
click at [353, 303] on link "dogs" at bounding box center [360, 316] width 97 height 27
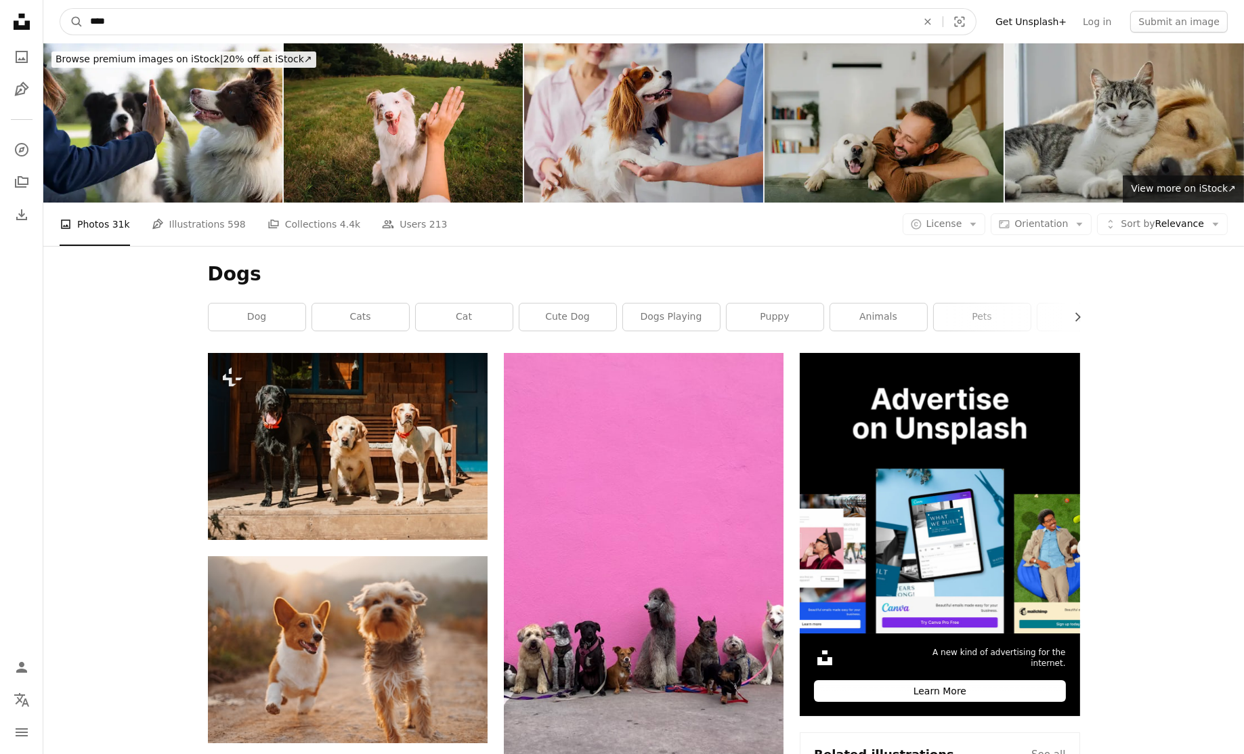
click at [129, 18] on input "****" at bounding box center [497, 22] width 829 height 26
type input "**********"
click at [60, 9] on button "A magnifying glass" at bounding box center [71, 22] width 23 height 26
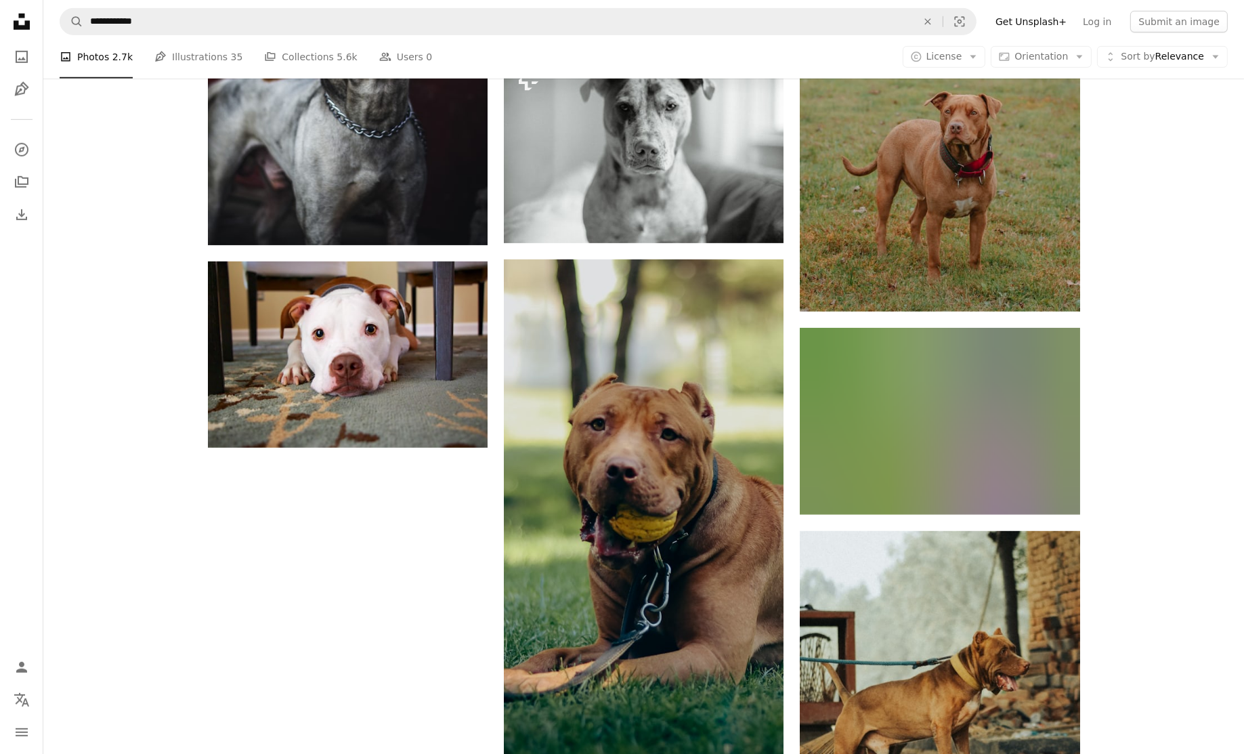
scroll to position [1709, 0]
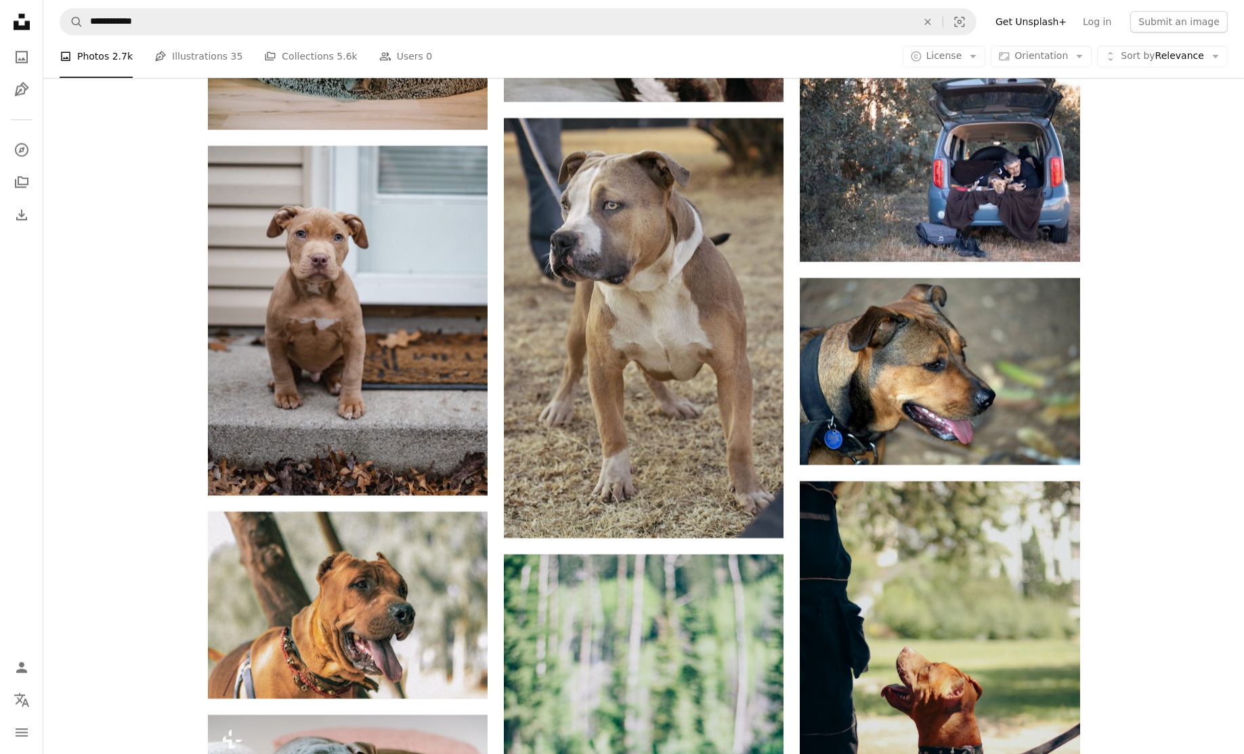
scroll to position [6111, 0]
